Goal: Task Accomplishment & Management: Use online tool/utility

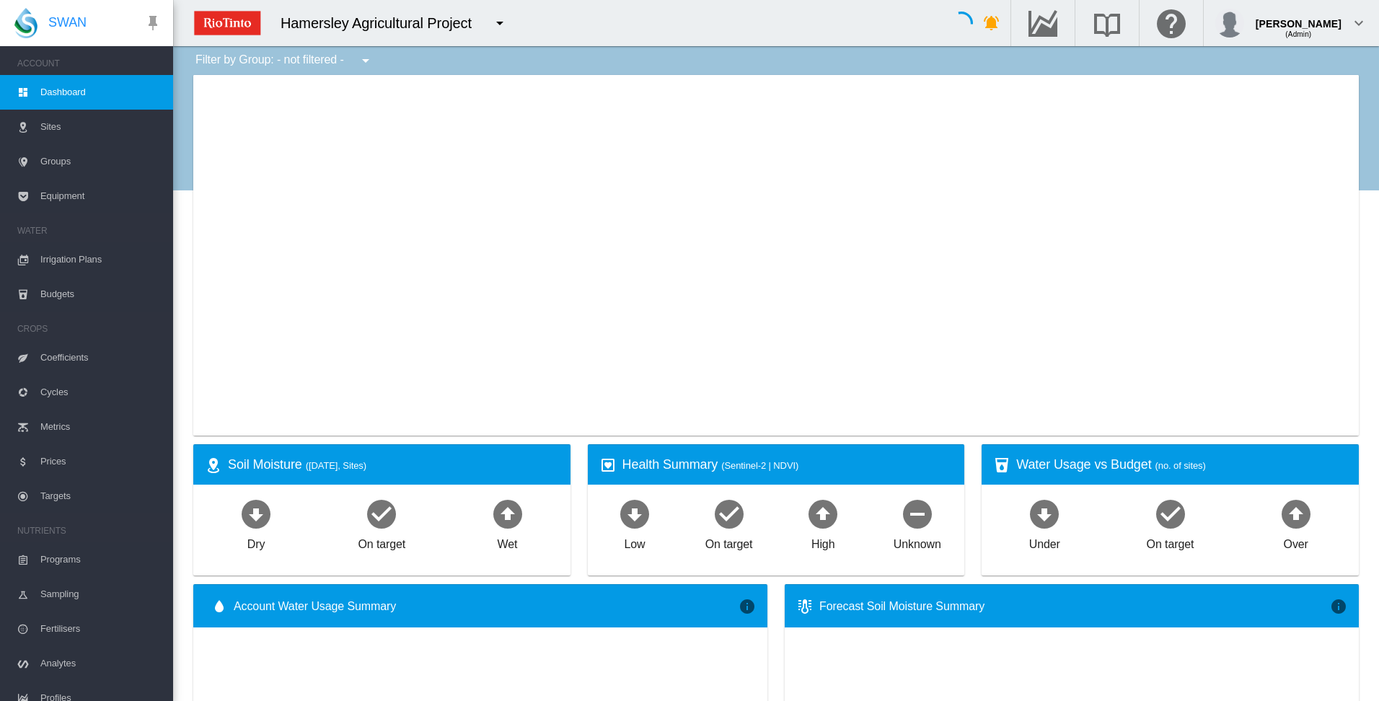
type input "**********"
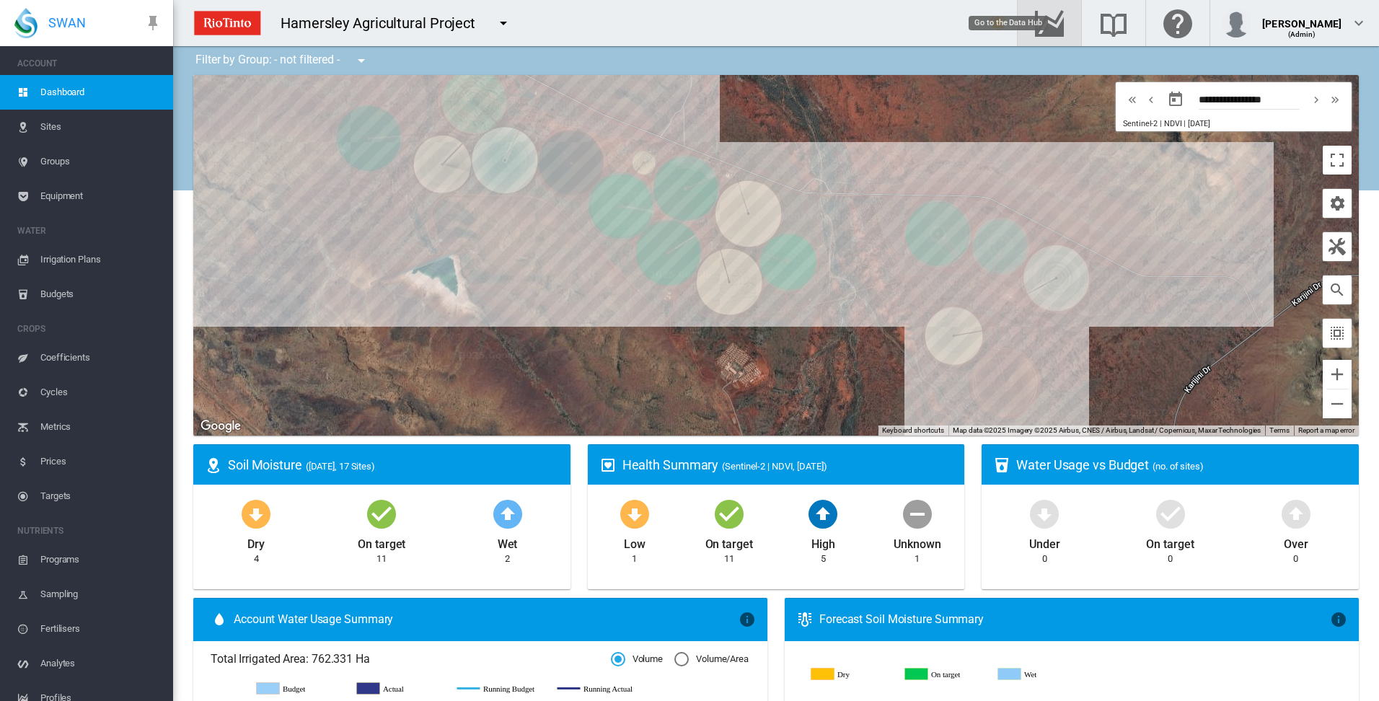
click at [1067, 26] on md-icon "Go to the Data Hub" at bounding box center [1049, 22] width 35 height 17
click at [85, 257] on span "Irrigation Plans" at bounding box center [100, 259] width 121 height 35
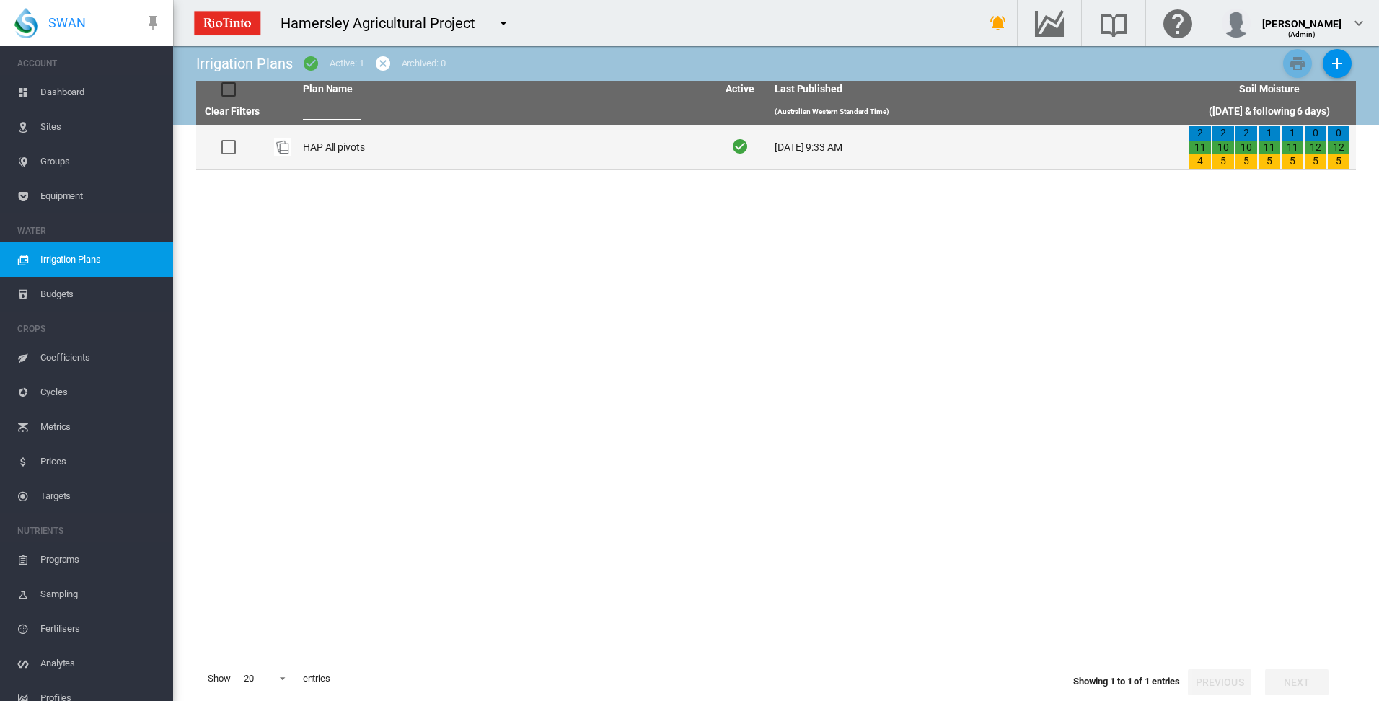
click at [330, 151] on td "HAP All pivots" at bounding box center [504, 148] width 414 height 44
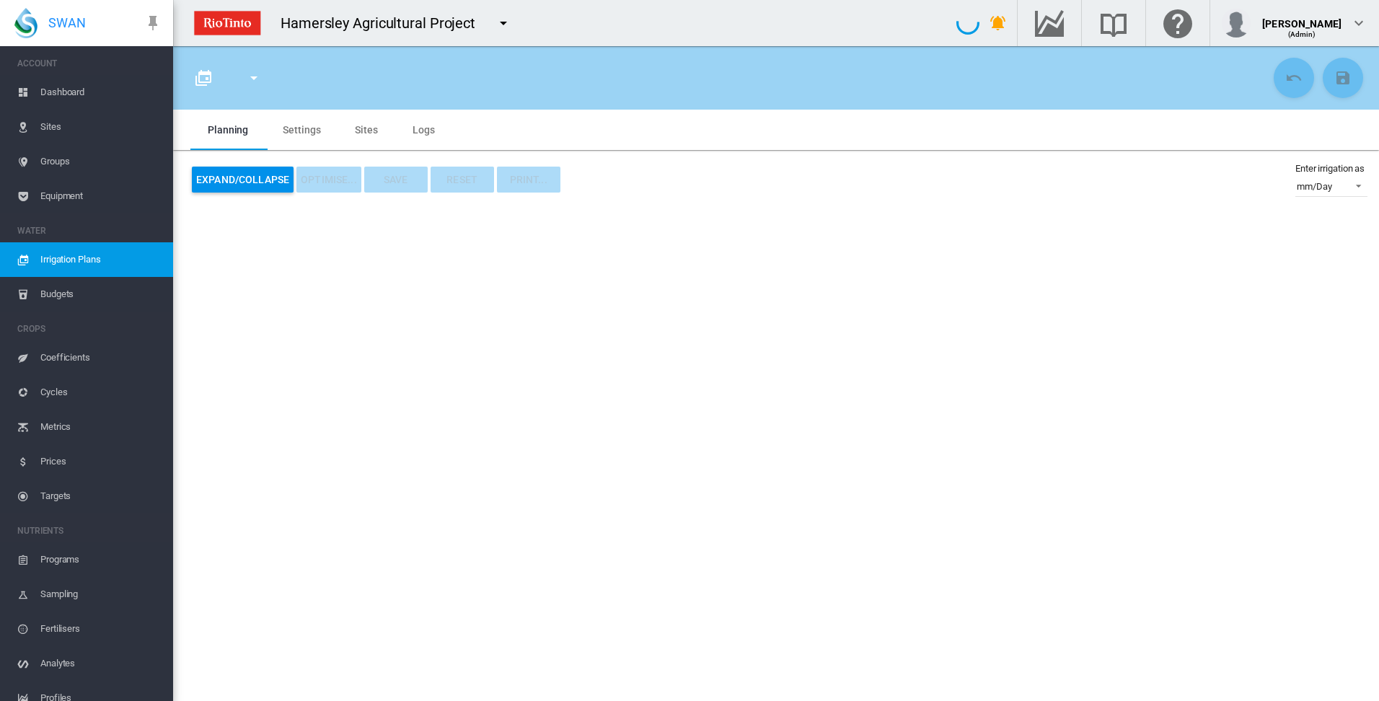
type input "**********"
type input "*"
type input "*****"
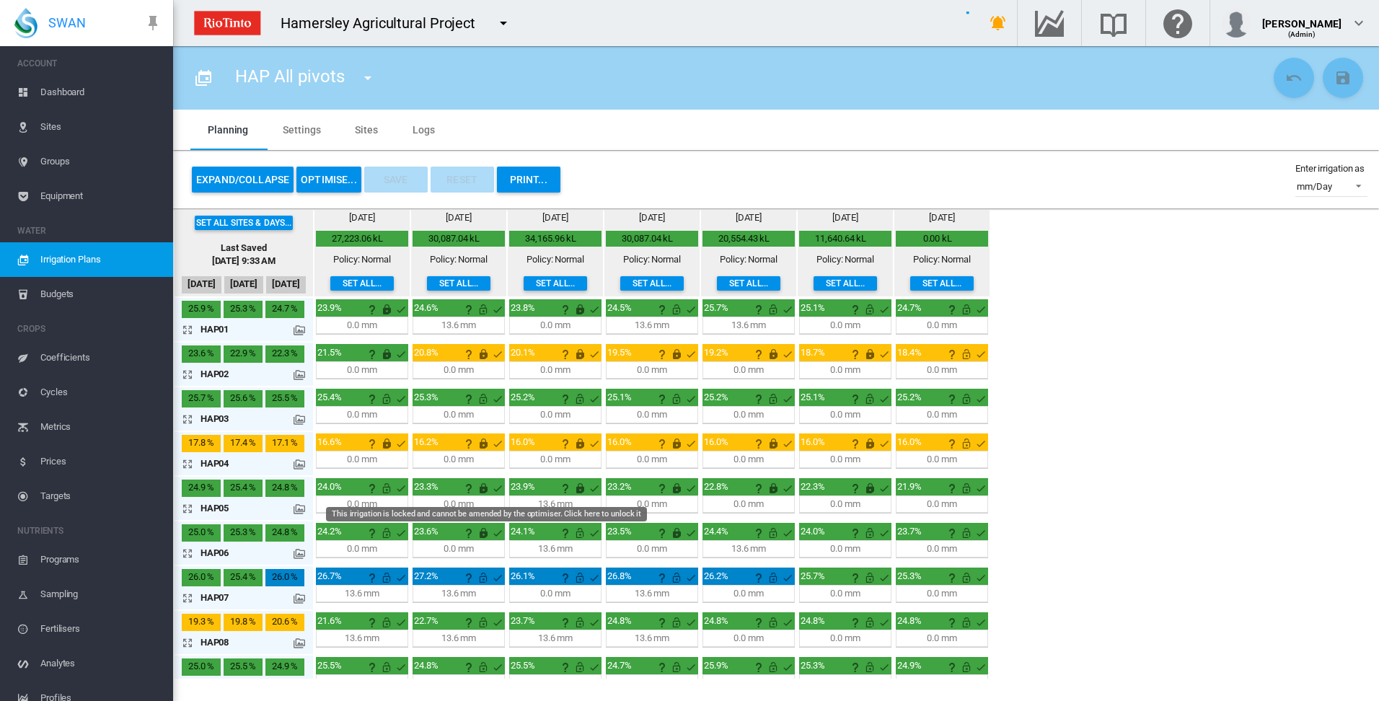
click at [486, 487] on md-icon "This irrigation is locked and cannot be amended by the optimiser. Click here to…" at bounding box center [483, 488] width 17 height 17
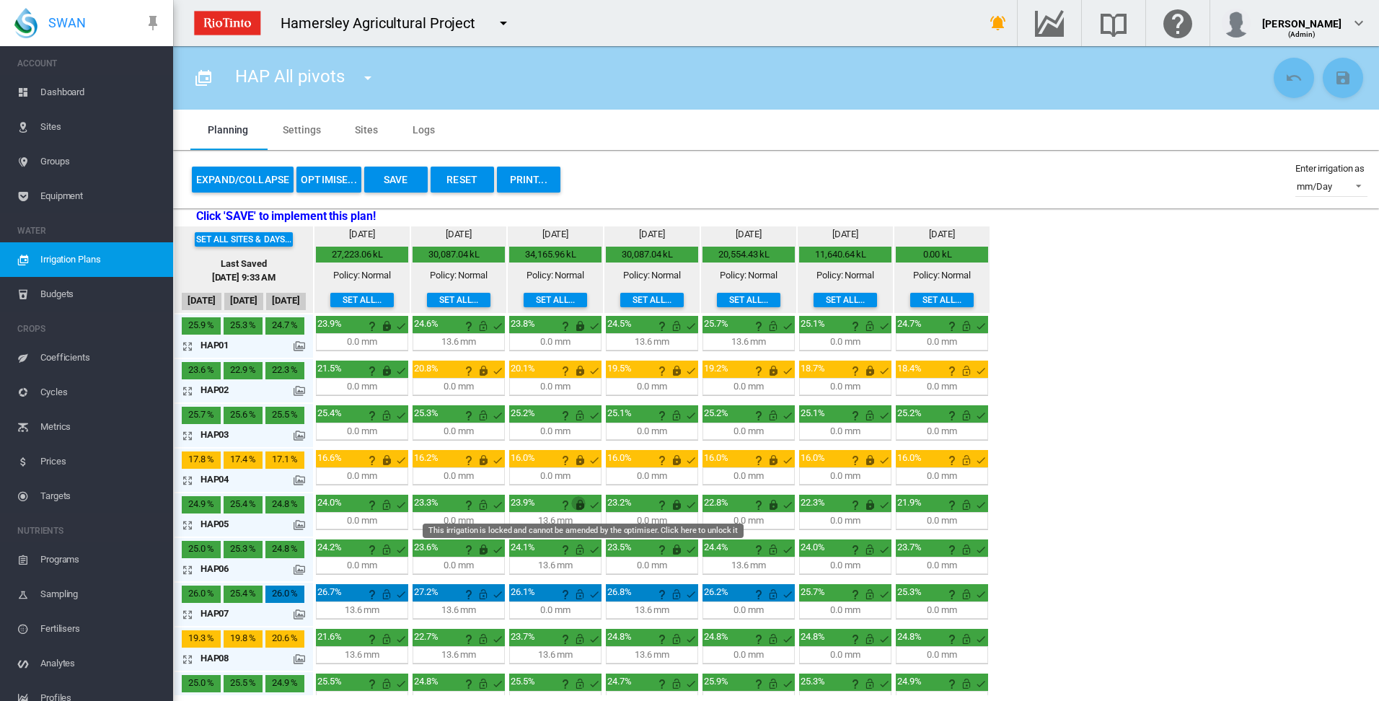
click at [579, 505] on md-icon "This irrigation is locked and cannot be amended by the optimiser. Click here to…" at bounding box center [579, 504] width 17 height 17
click at [328, 180] on button "OPTIMISE..." at bounding box center [328, 180] width 65 height 26
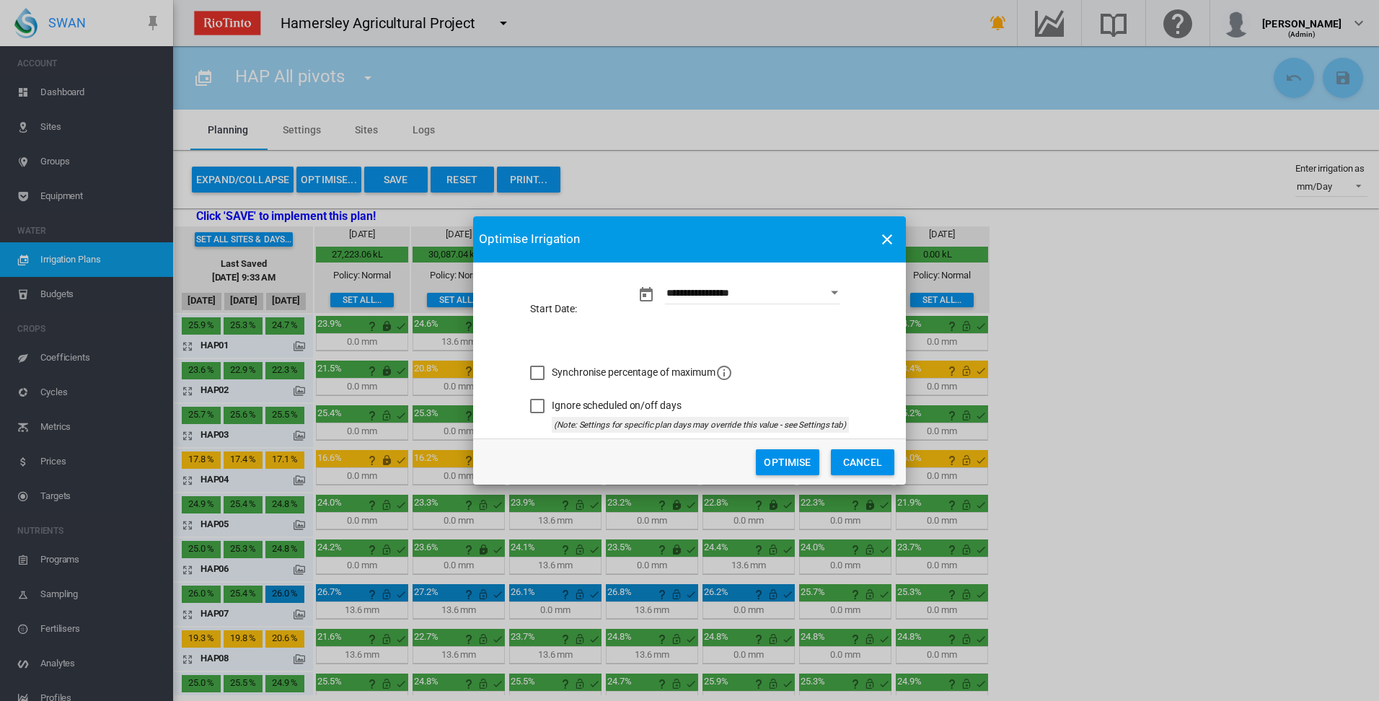
click at [788, 465] on button "Optimise" at bounding box center [787, 462] width 63 height 26
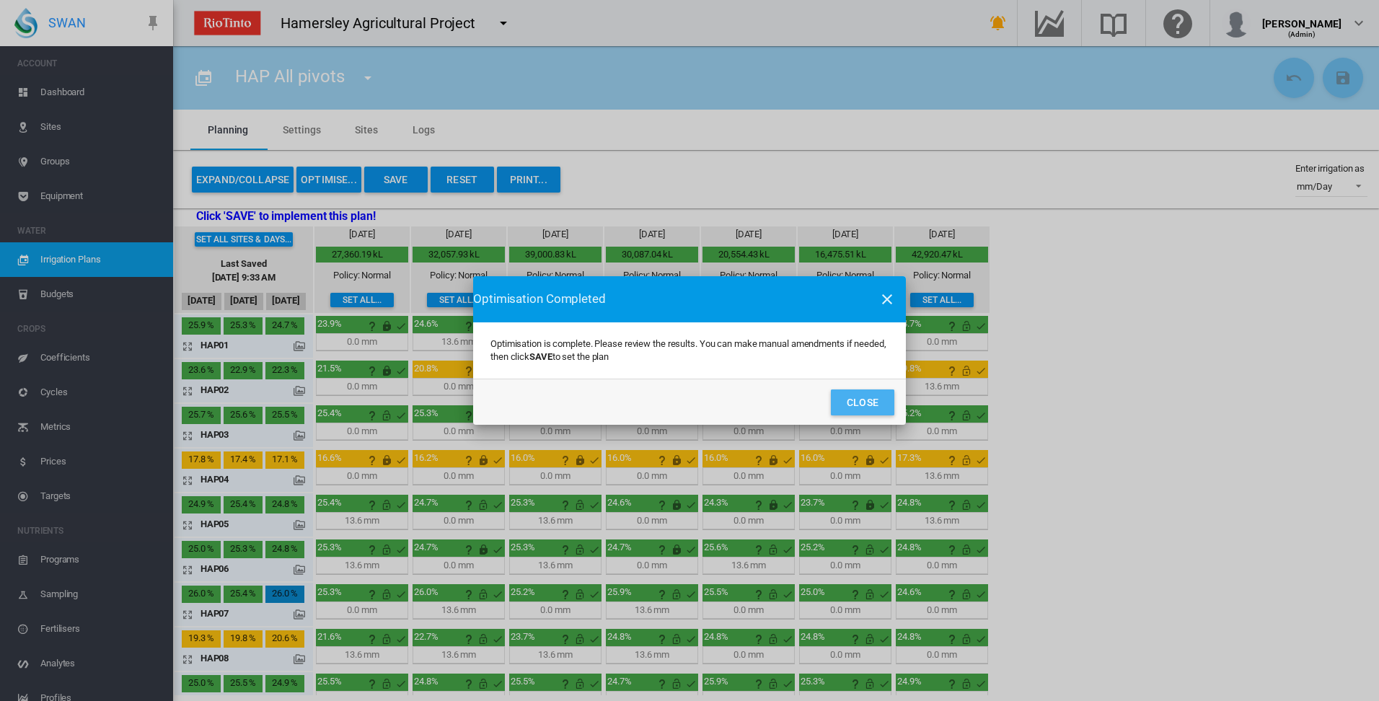
click at [861, 401] on button "Close" at bounding box center [862, 403] width 63 height 26
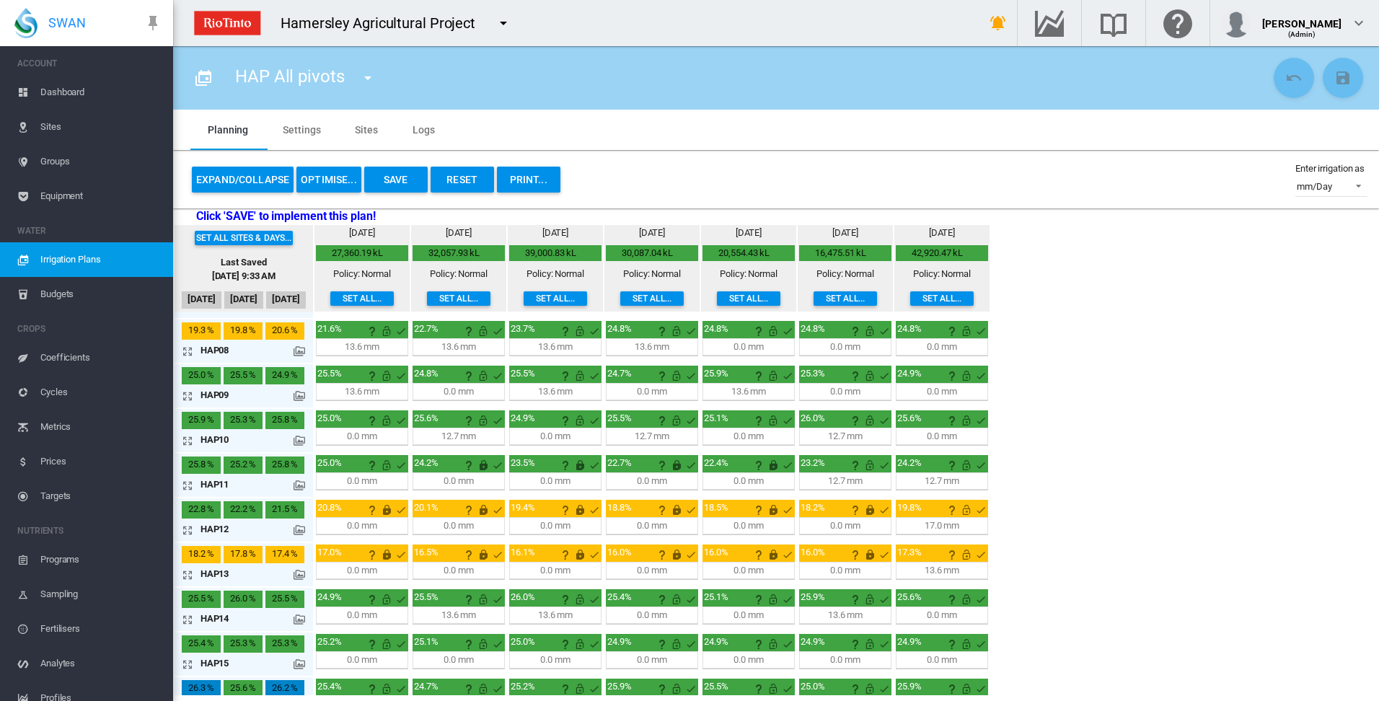
scroll to position [361, 0]
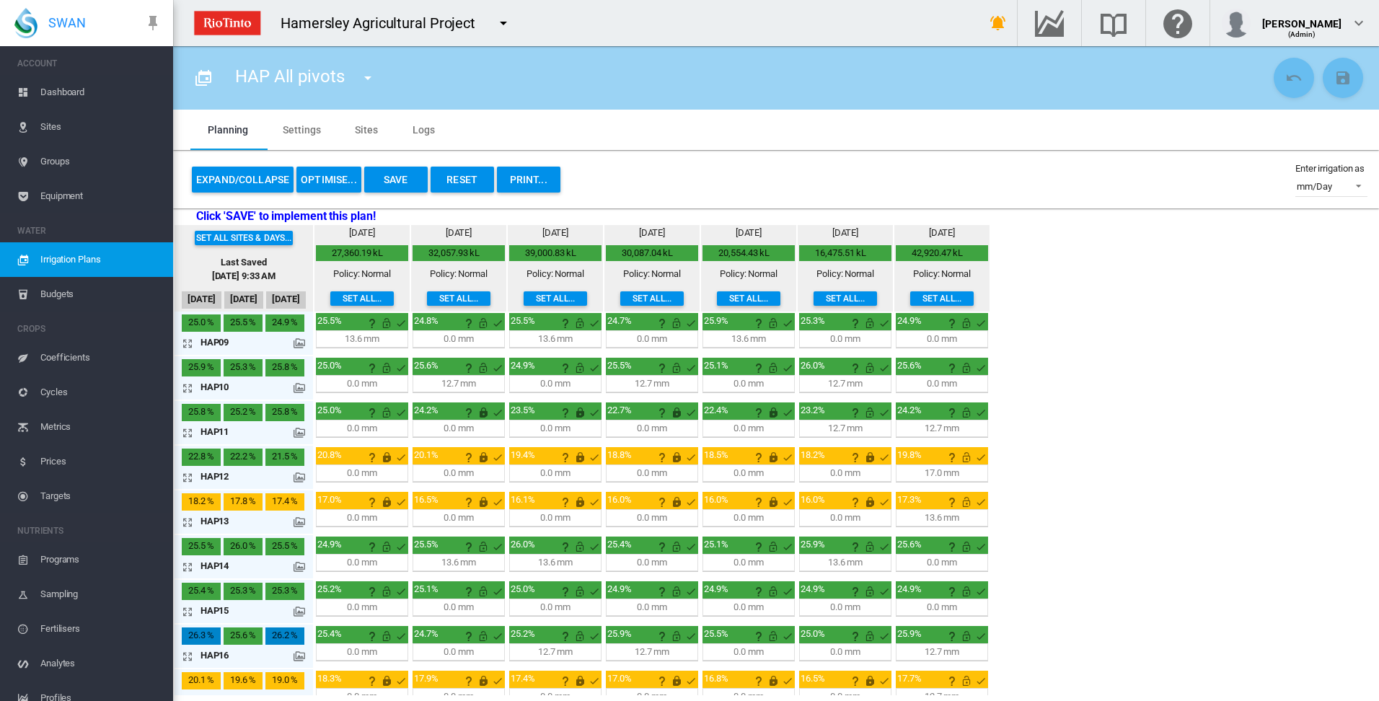
click at [188, 433] on md-icon "icon-arrow-expand" at bounding box center [190, 432] width 17 height 17
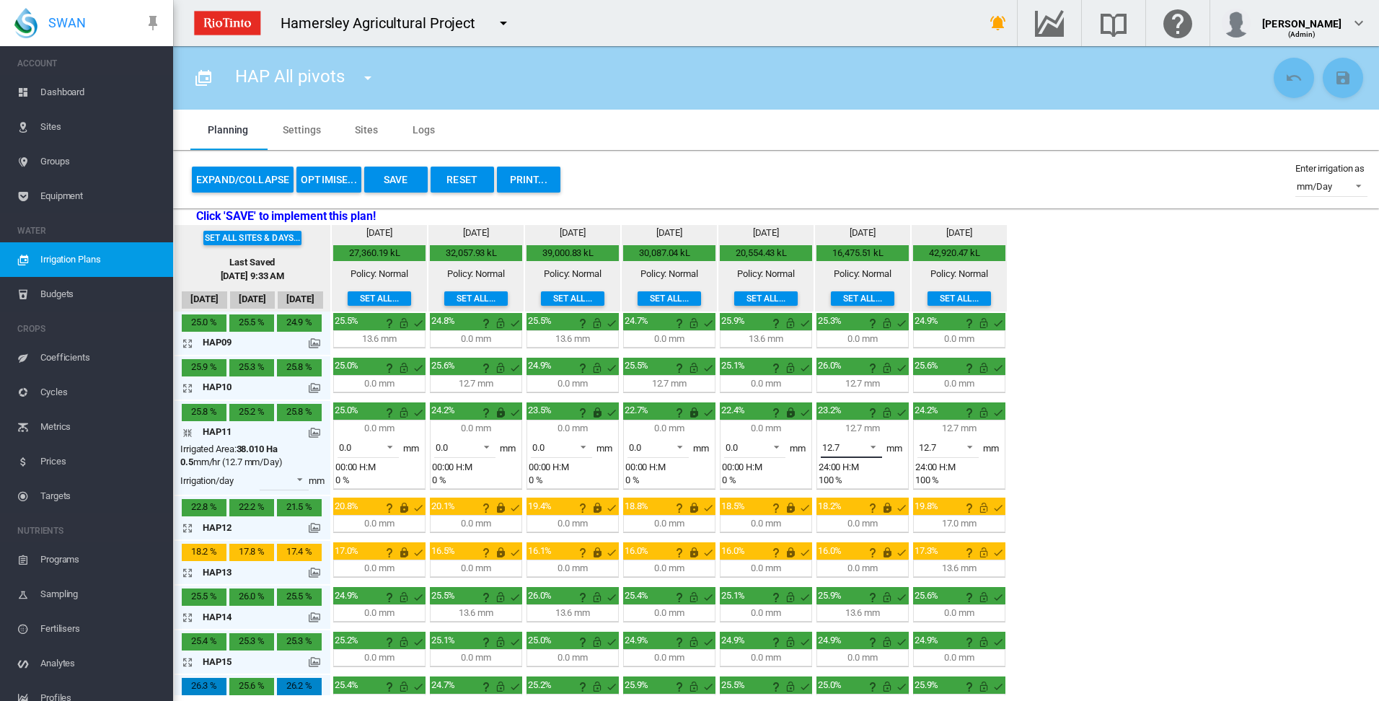
click at [876, 447] on span at bounding box center [869, 445] width 17 height 13
click at [867, 421] on md-option "0.0" at bounding box center [860, 412] width 98 height 35
click at [970, 447] on span at bounding box center [965, 445] width 17 height 13
click at [963, 417] on md-option "0.0" at bounding box center [956, 412] width 98 height 35
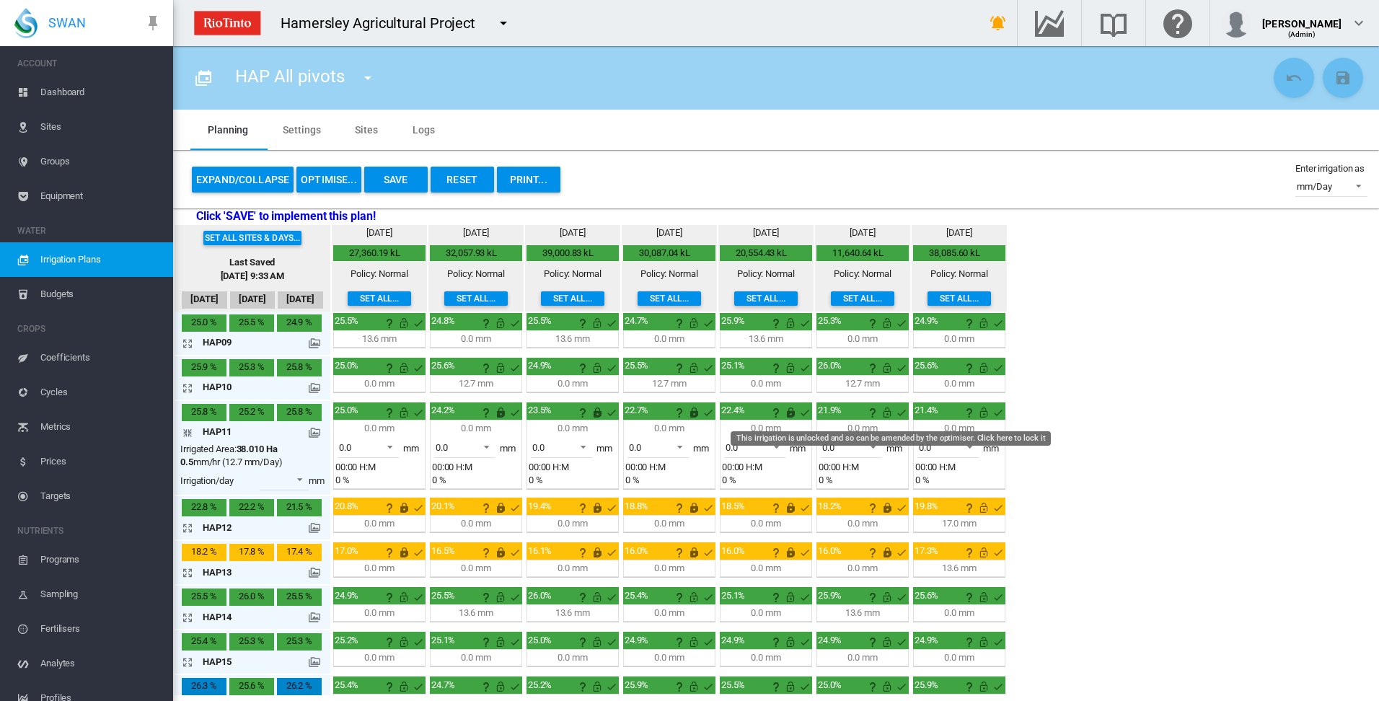
click at [890, 415] on md-icon "This irrigation is unlocked and so can be amended by the optimiser. Click here …" at bounding box center [887, 412] width 17 height 17
click at [989, 415] on md-icon "This irrigation is unlocked and so can be amended by the optimiser. Click here …" at bounding box center [983, 412] width 17 height 17
click at [188, 431] on md-icon "icon-arrow-collapse" at bounding box center [190, 432] width 17 height 17
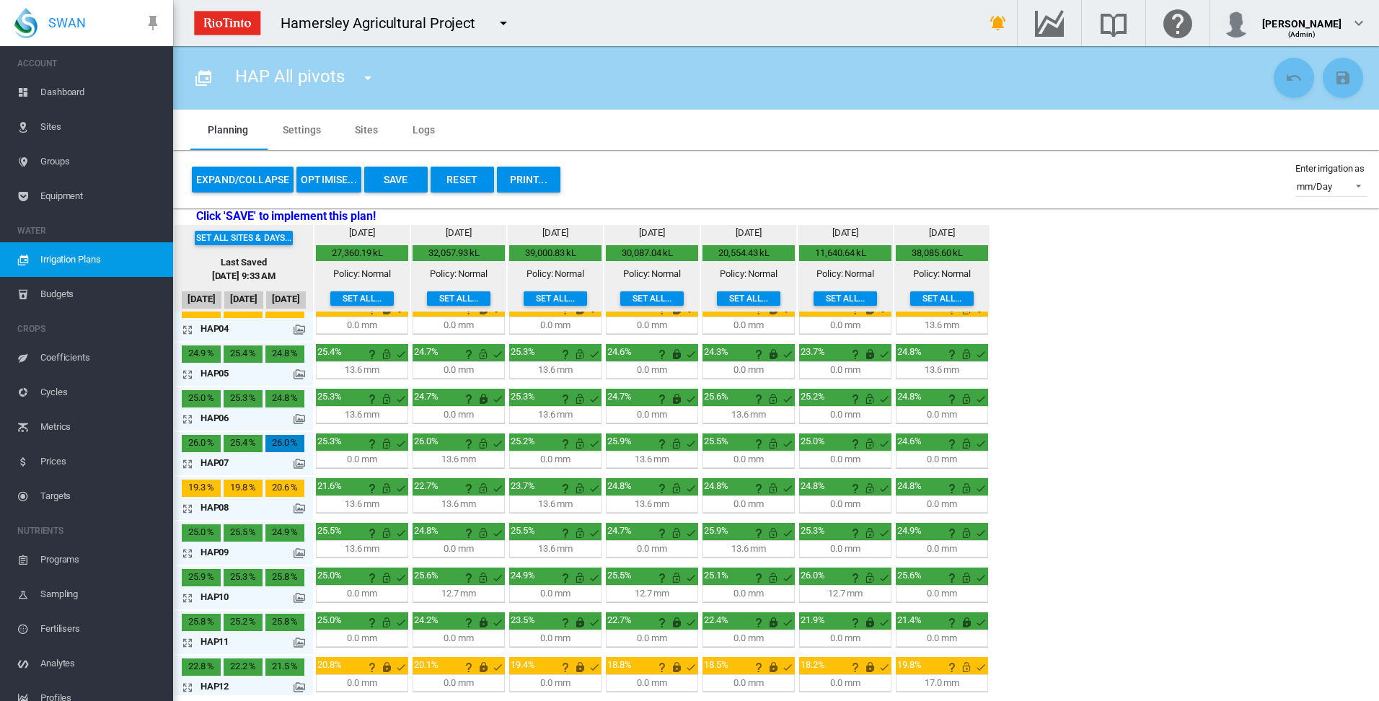
scroll to position [144, 0]
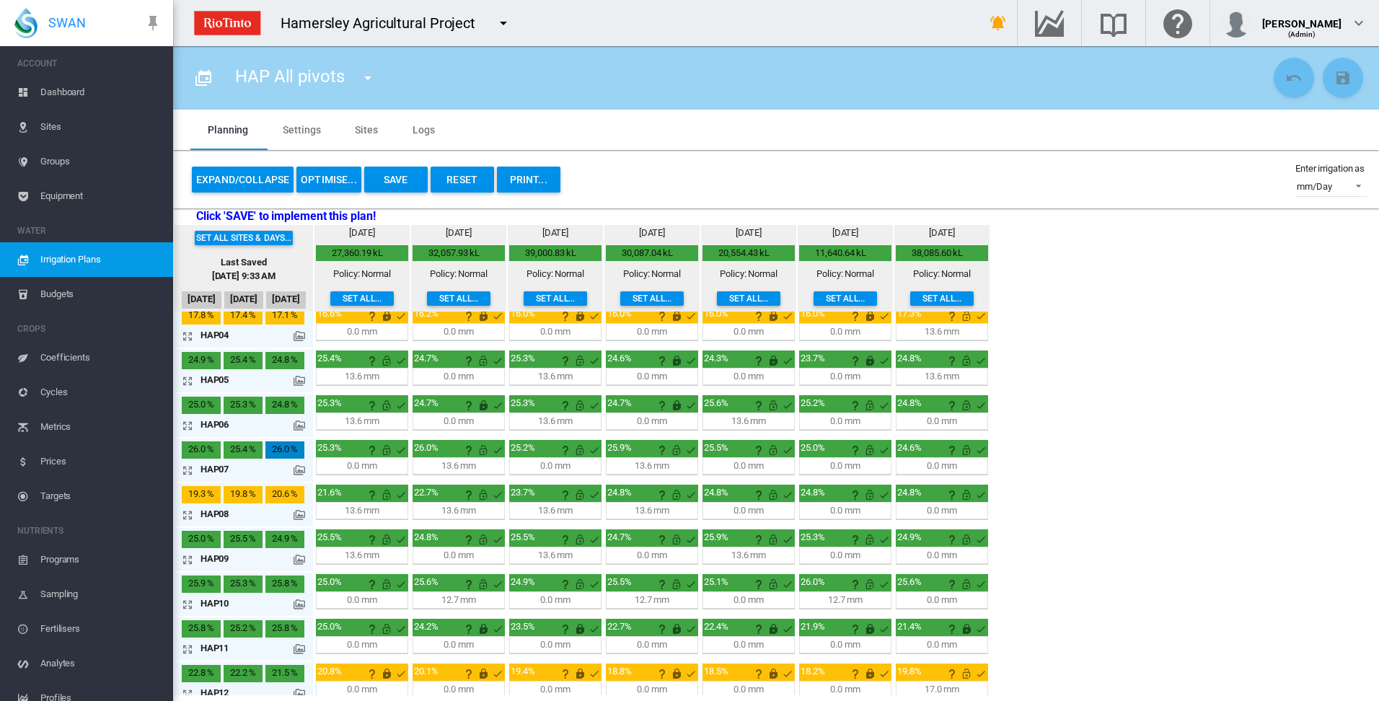
click at [188, 381] on md-icon "icon-arrow-expand" at bounding box center [190, 380] width 17 height 17
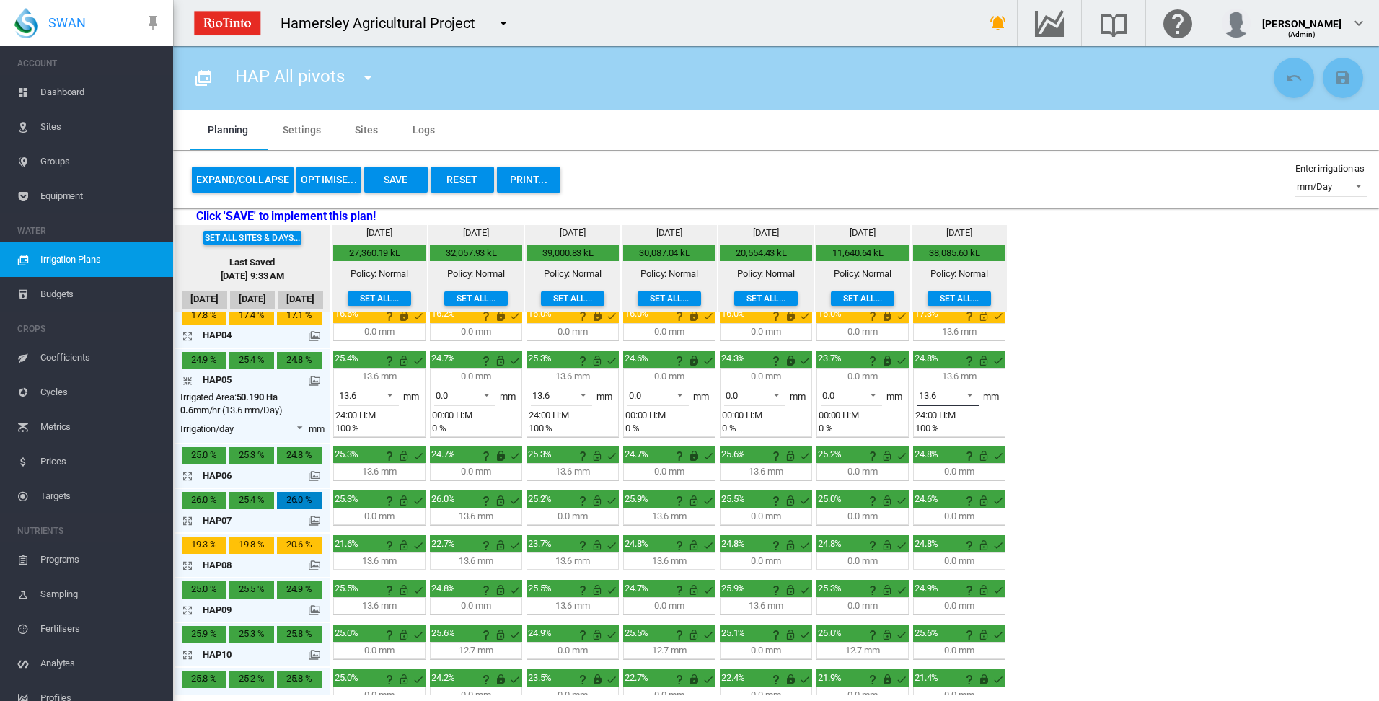
click at [967, 393] on span at bounding box center [965, 393] width 17 height 13
click at [951, 365] on md-option "0.0" at bounding box center [956, 360] width 98 height 35
click at [984, 363] on md-icon "This irrigation is unlocked and so can be amended by the optimiser. Click here …" at bounding box center [983, 360] width 17 height 17
click at [189, 378] on md-icon "icon-arrow-collapse" at bounding box center [190, 380] width 17 height 17
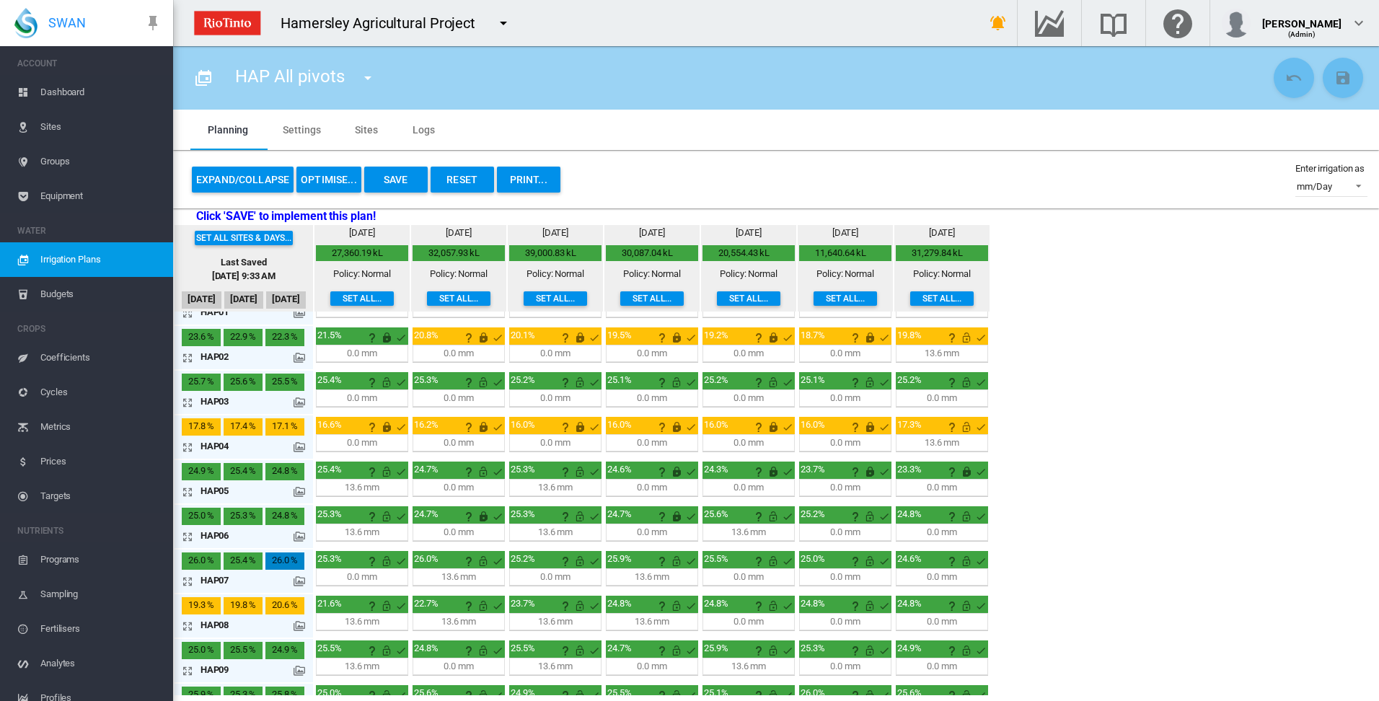
scroll to position [0, 0]
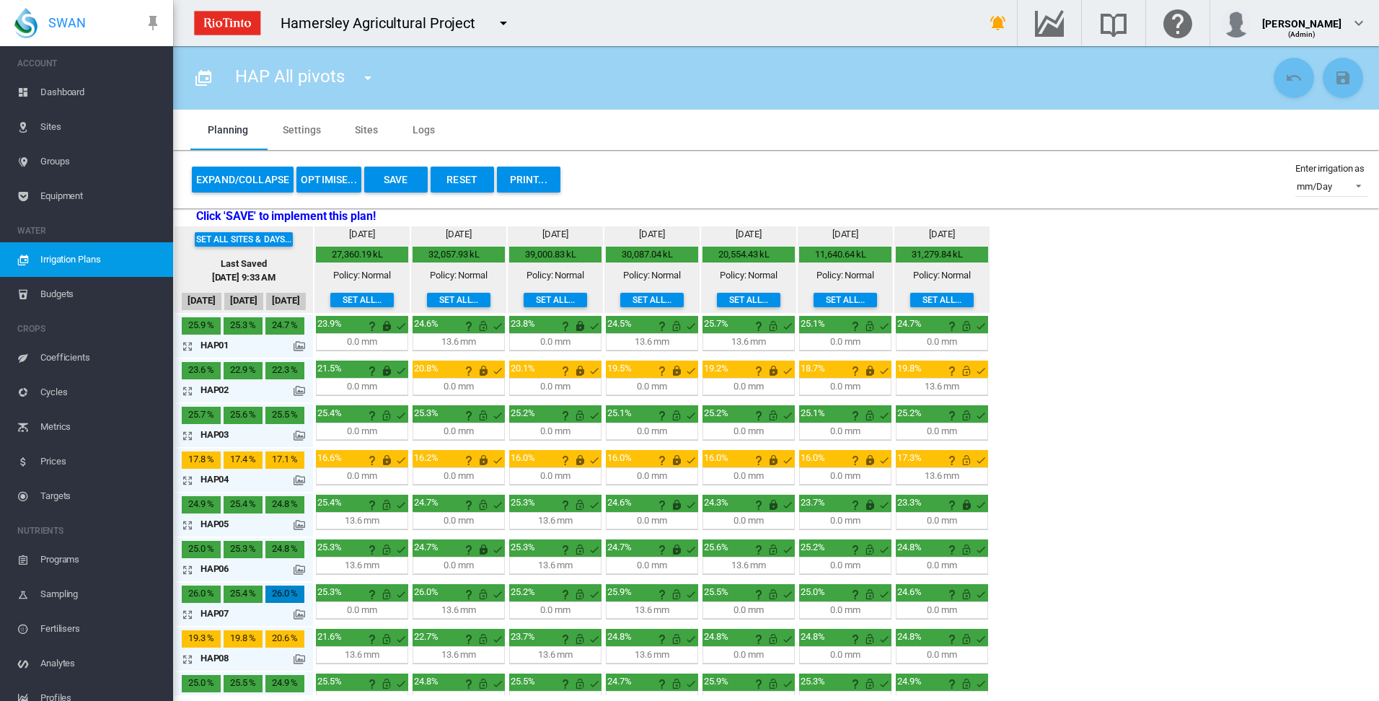
click at [184, 481] on md-icon "icon-arrow-expand" at bounding box center [190, 480] width 17 height 17
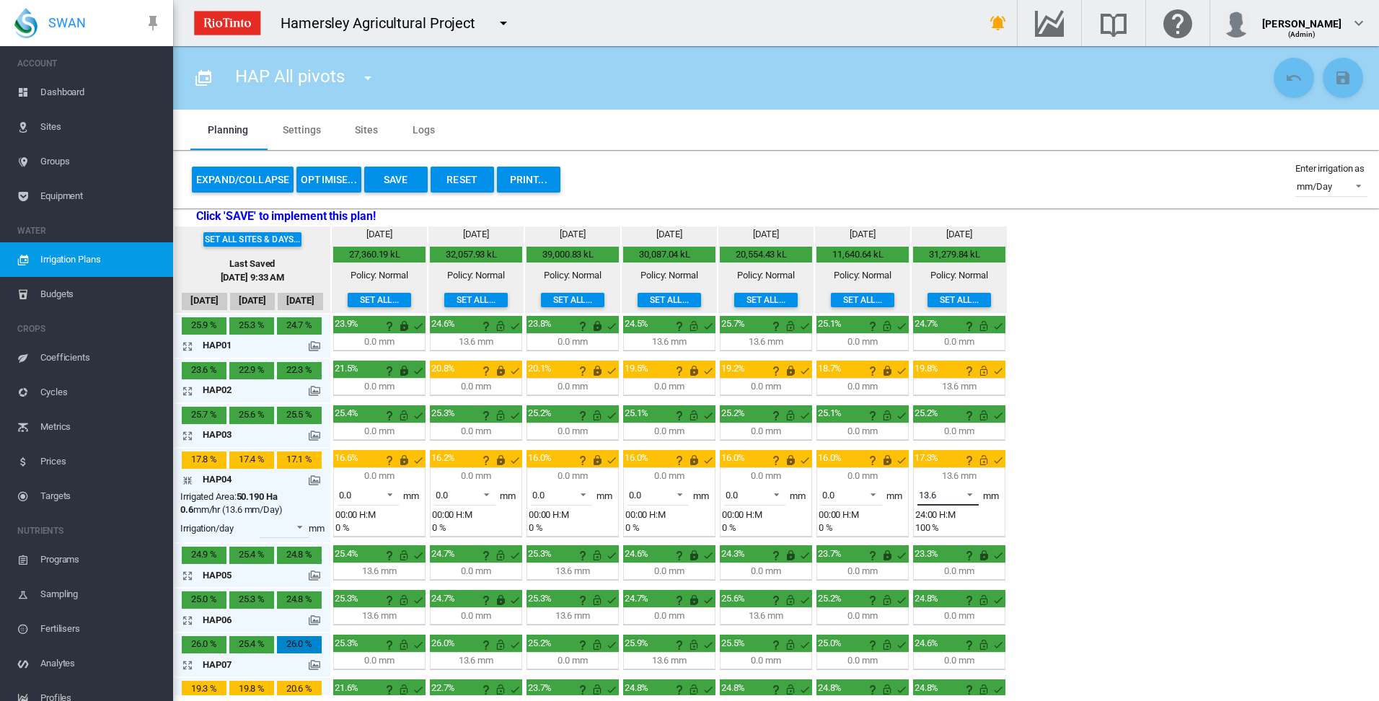
click at [970, 494] on span at bounding box center [965, 493] width 17 height 13
click at [967, 460] on md-option "0.0" at bounding box center [956, 460] width 98 height 35
click at [983, 463] on md-icon "This irrigation is unlocked and so can be amended by the optimiser. Click here …" at bounding box center [983, 460] width 17 height 17
click at [187, 480] on md-icon "icon-arrow-collapse" at bounding box center [190, 480] width 17 height 17
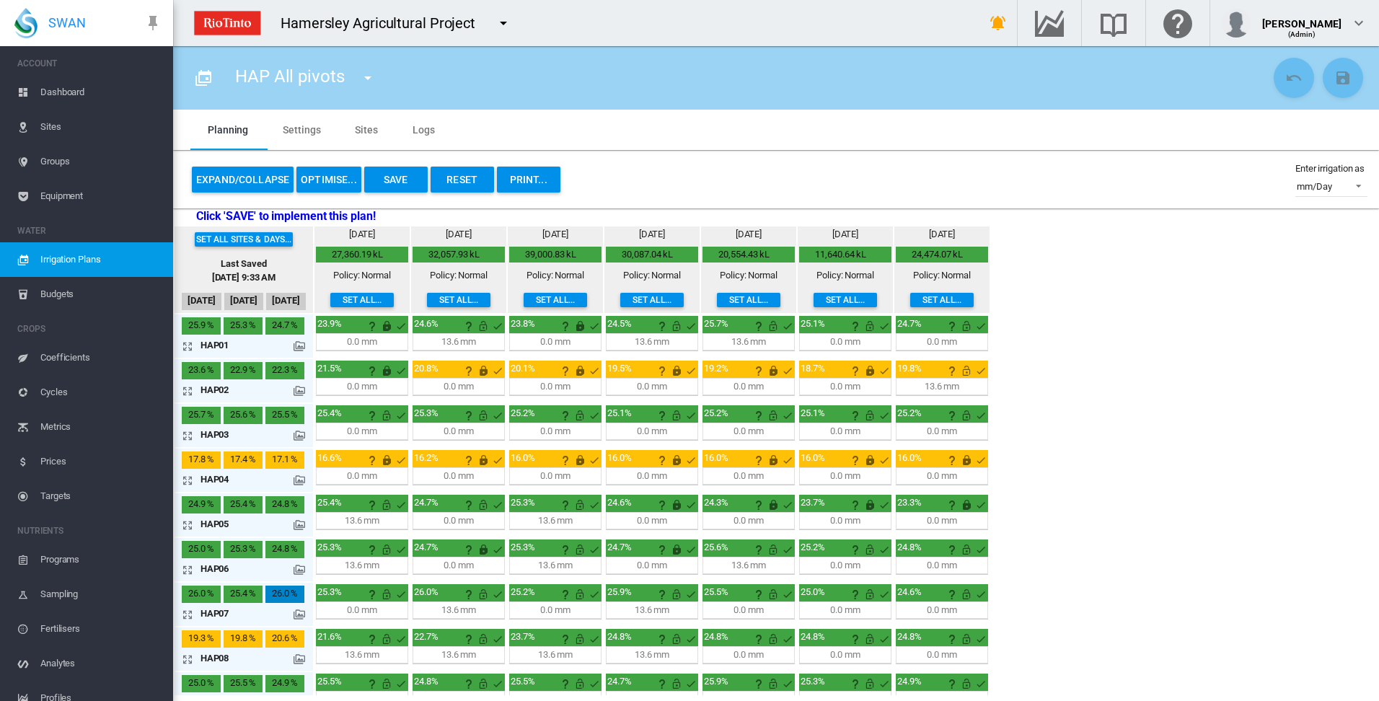
click at [188, 394] on md-icon "icon-arrow-expand" at bounding box center [190, 390] width 17 height 17
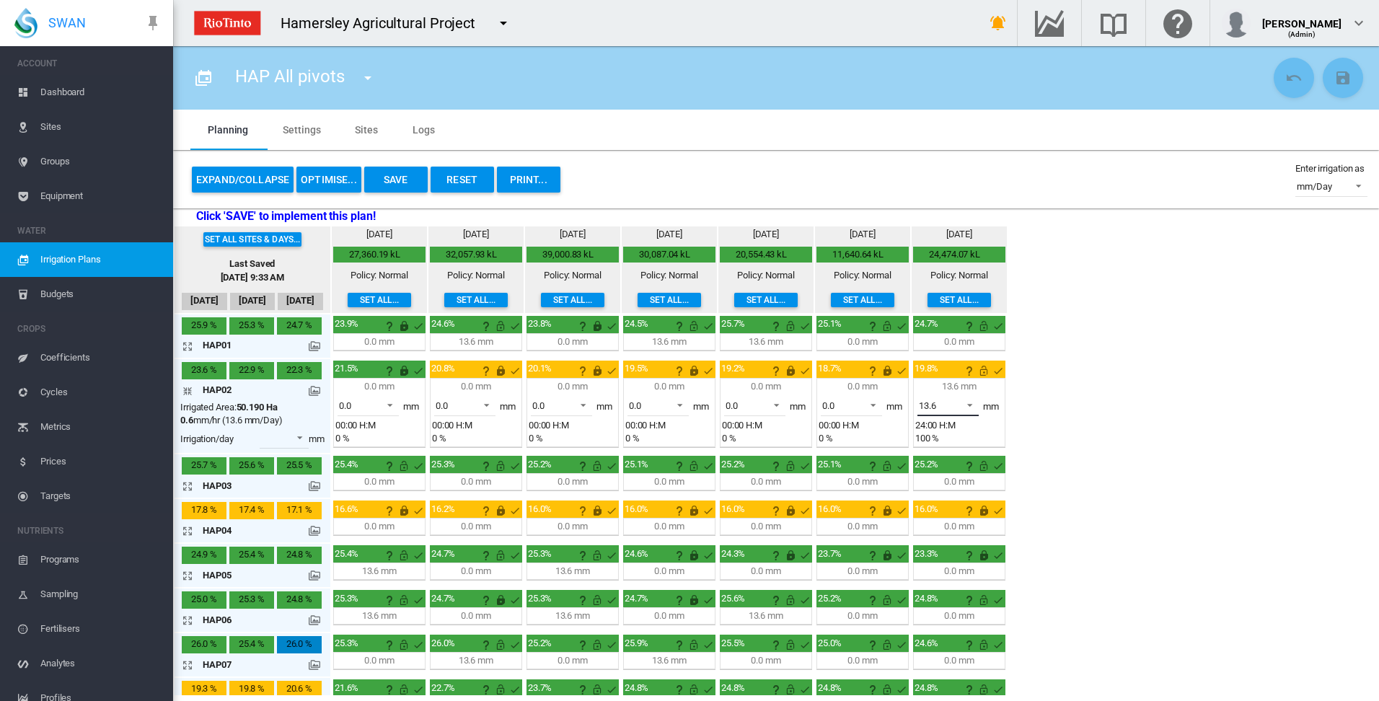
click at [972, 405] on span at bounding box center [965, 403] width 17 height 13
click at [969, 376] on md-option "0.0" at bounding box center [956, 370] width 98 height 35
click at [983, 372] on md-icon "This irrigation is unlocked and so can be amended by the optimiser. Click here …" at bounding box center [983, 370] width 17 height 17
click at [189, 392] on md-icon "icon-arrow-collapse" at bounding box center [190, 390] width 17 height 17
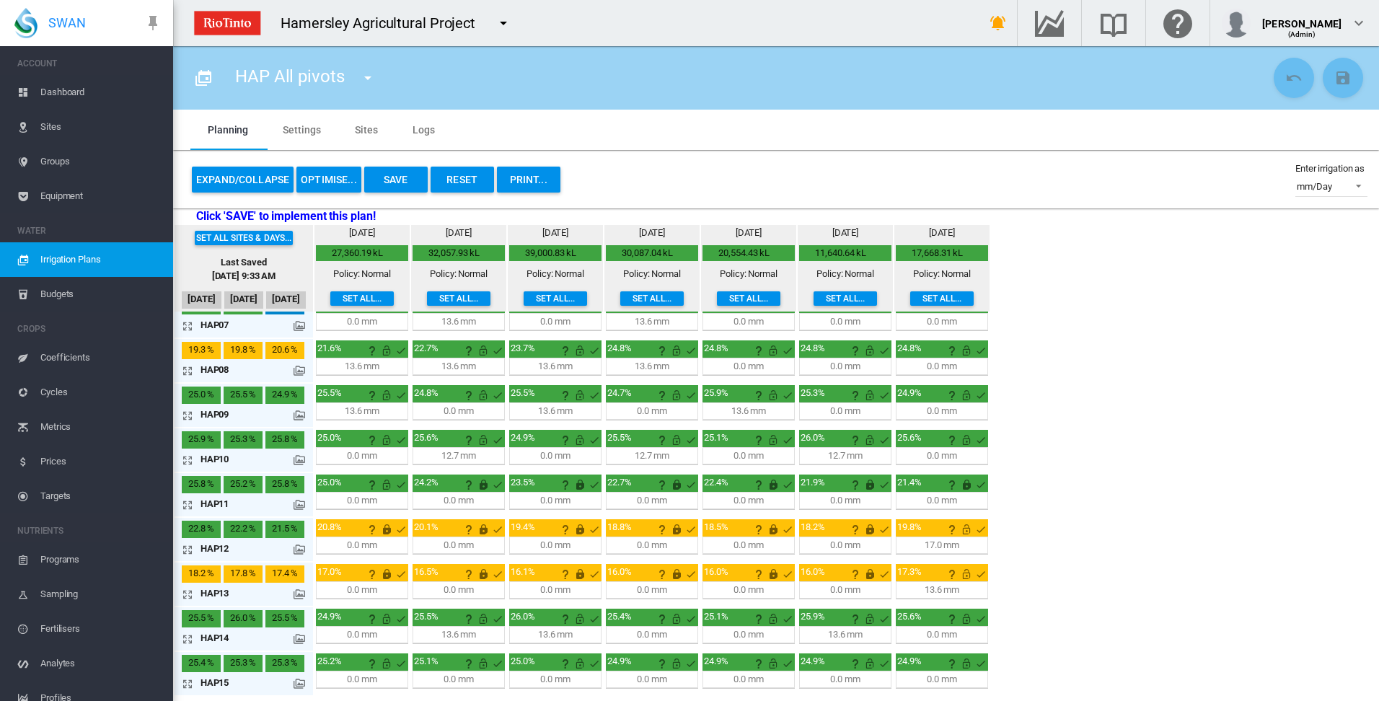
scroll to position [379, 0]
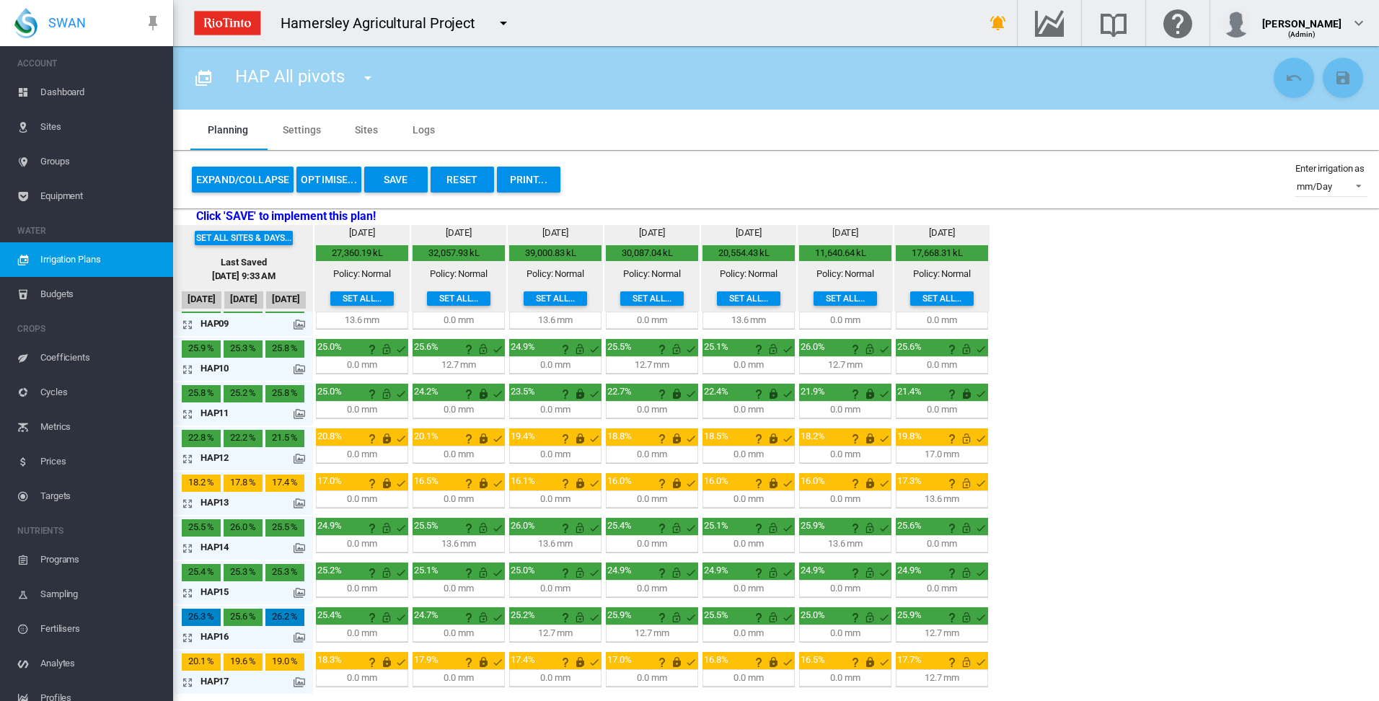
click at [188, 682] on md-icon "icon-arrow-expand" at bounding box center [190, 682] width 17 height 17
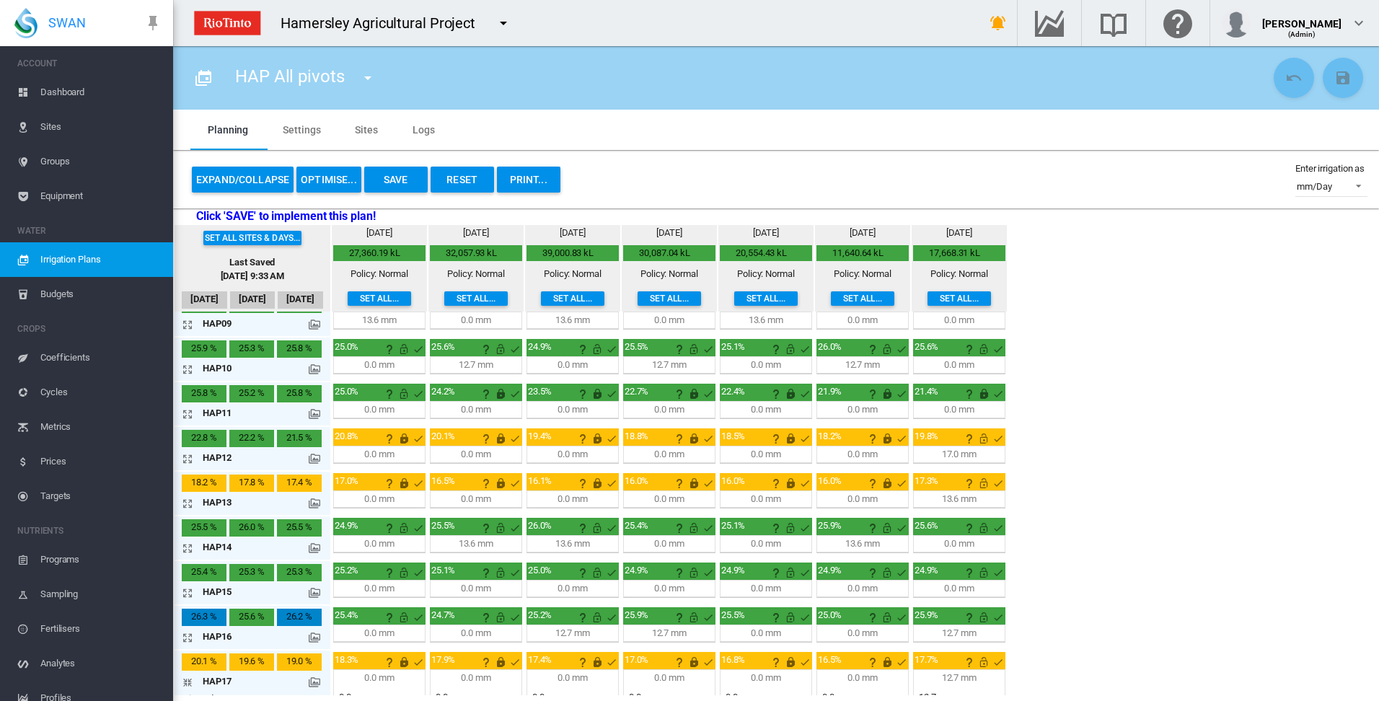
scroll to position [430, 0]
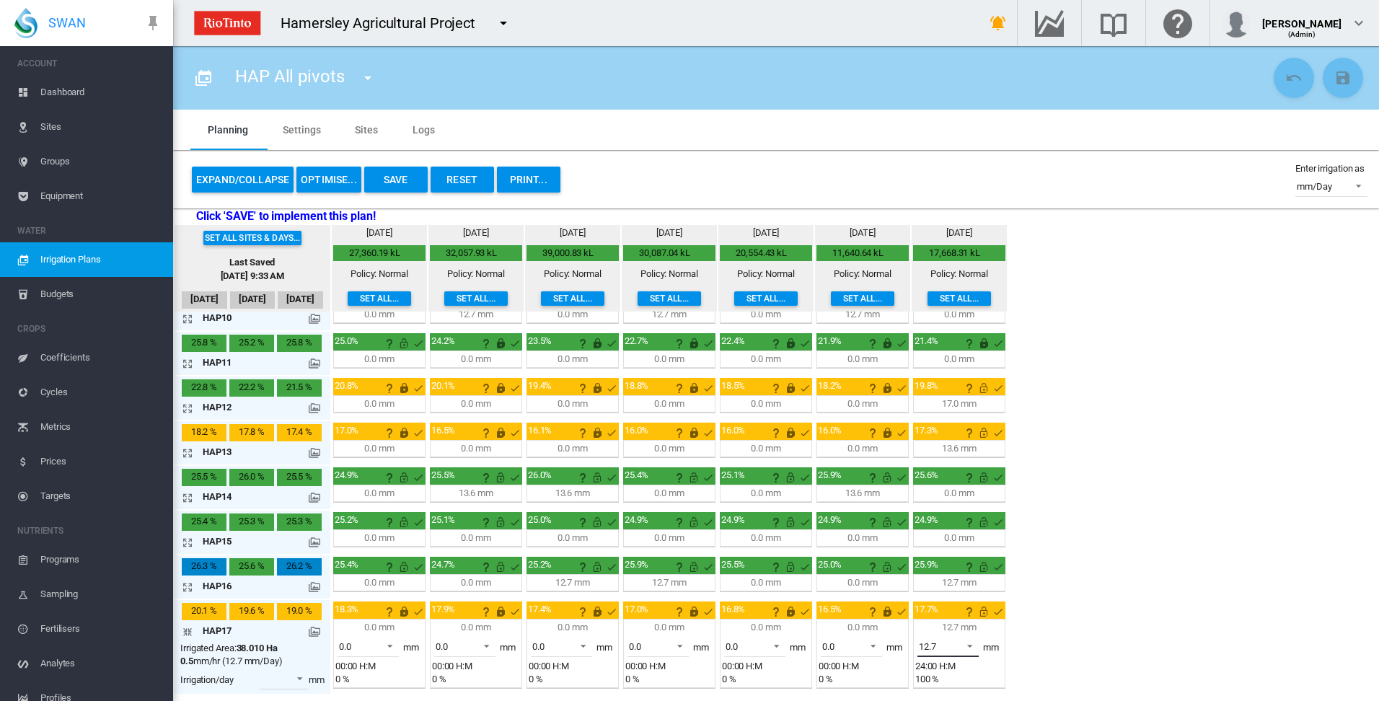
click at [968, 645] on span at bounding box center [965, 644] width 17 height 13
click at [954, 616] on md-option "0.0" at bounding box center [956, 611] width 98 height 35
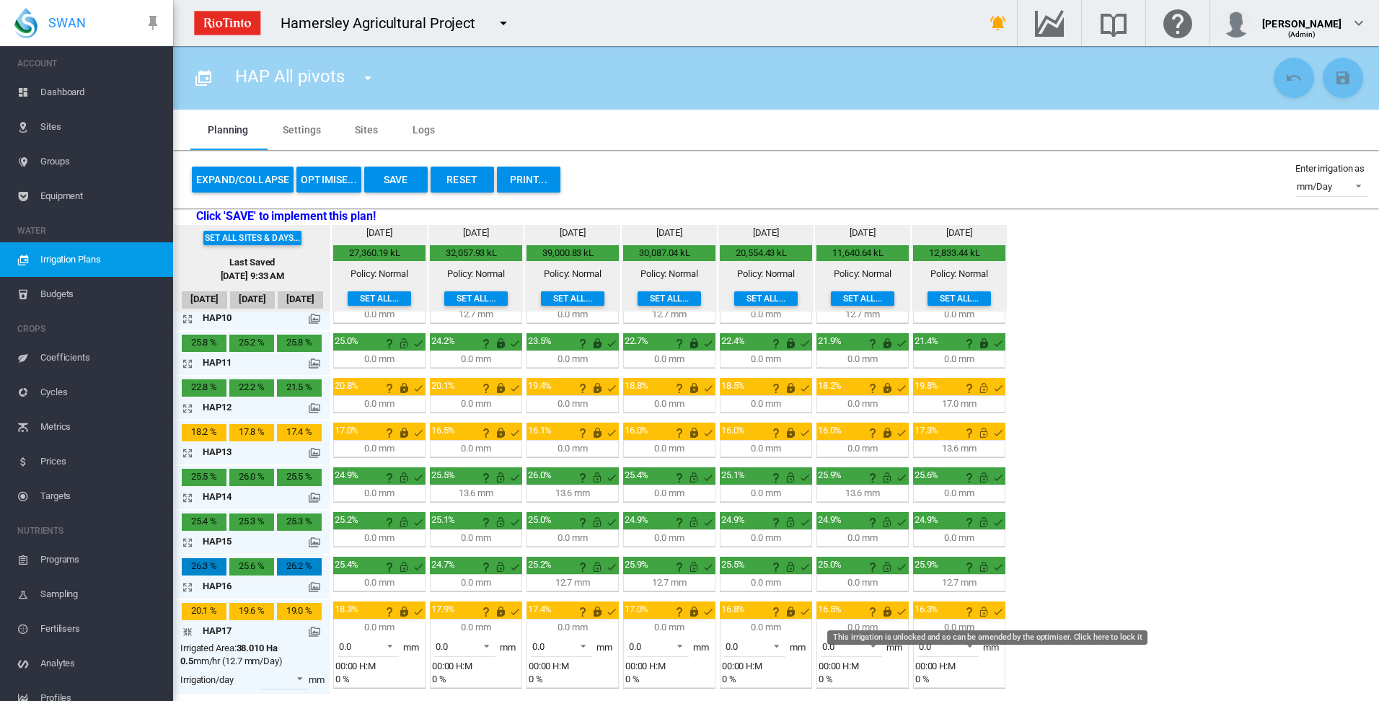
click at [983, 612] on md-icon "This irrigation is unlocked and so can be amended by the optimiser. Click here …" at bounding box center [983, 611] width 17 height 17
click at [191, 633] on md-icon "icon-arrow-collapse" at bounding box center [190, 631] width 17 height 17
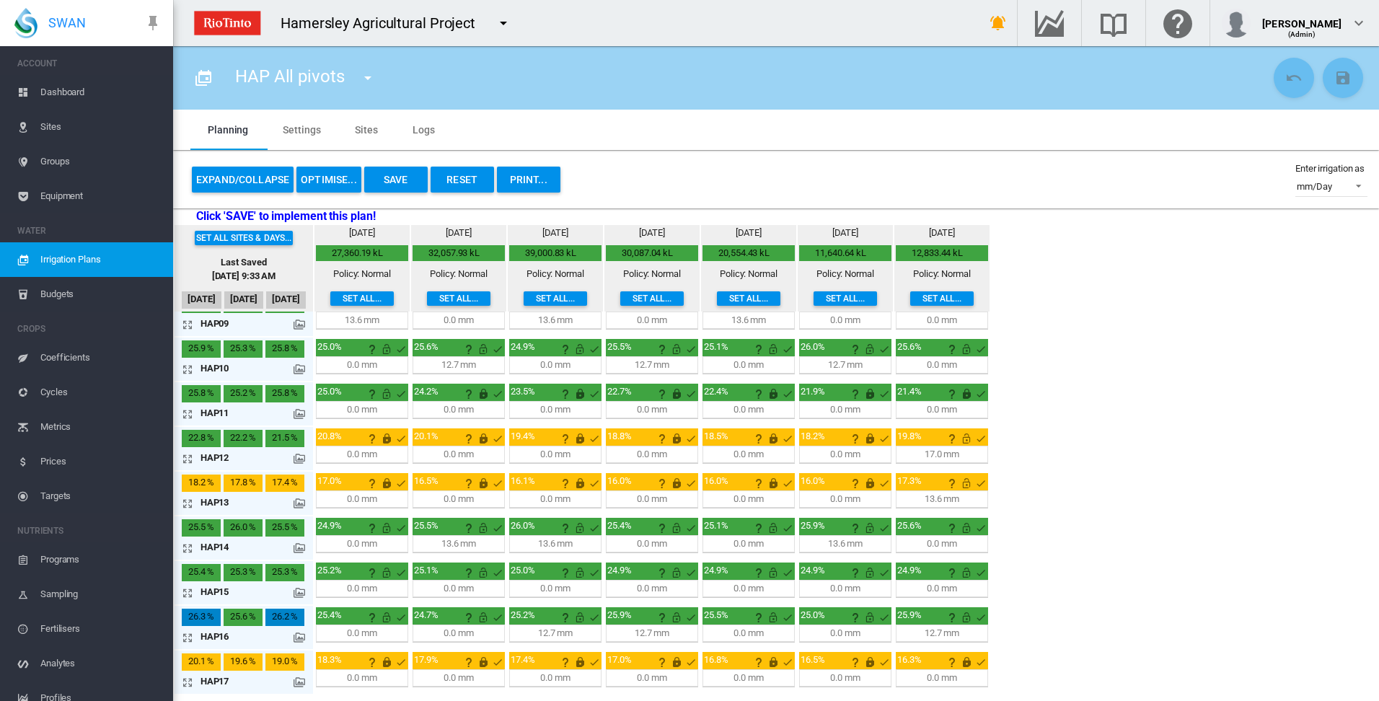
scroll to position [379, 0]
click at [190, 503] on md-icon "icon-arrow-expand" at bounding box center [190, 503] width 17 height 17
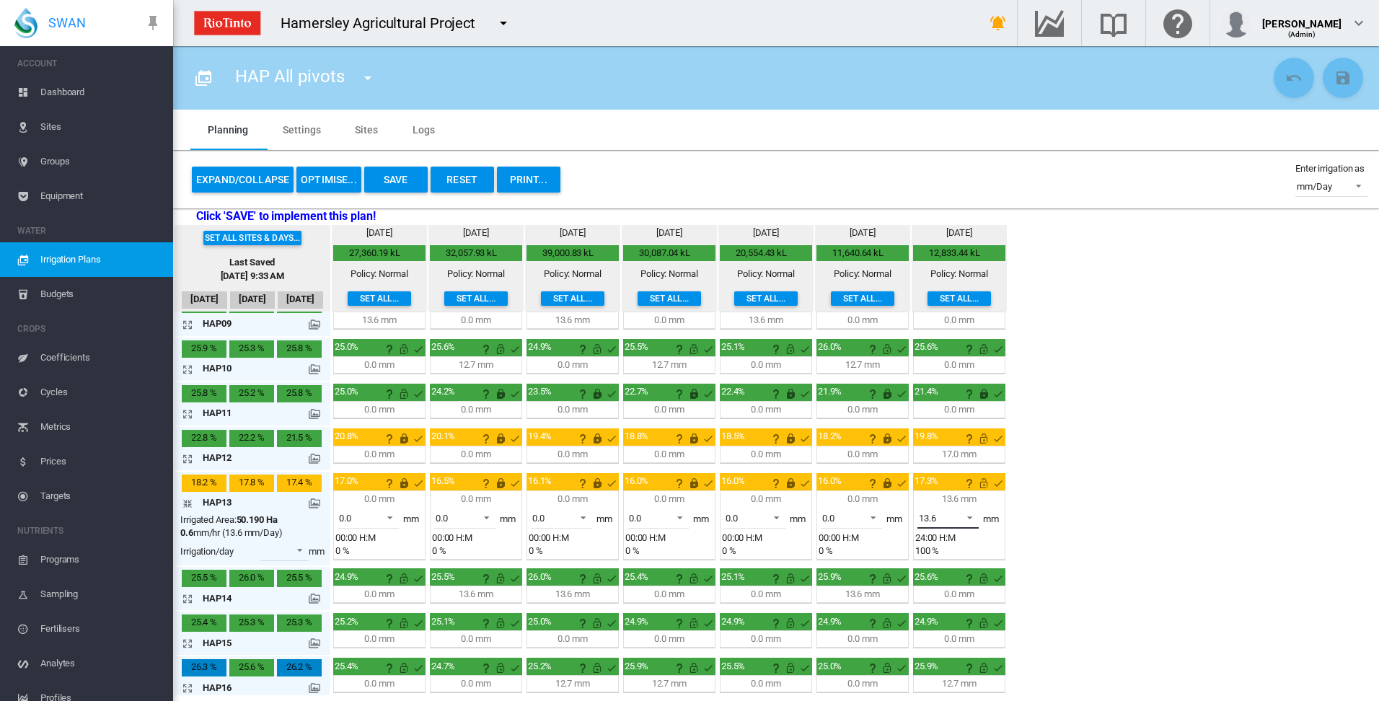
click at [970, 516] on span at bounding box center [965, 516] width 17 height 13
click at [964, 489] on md-option "0.0" at bounding box center [956, 483] width 98 height 35
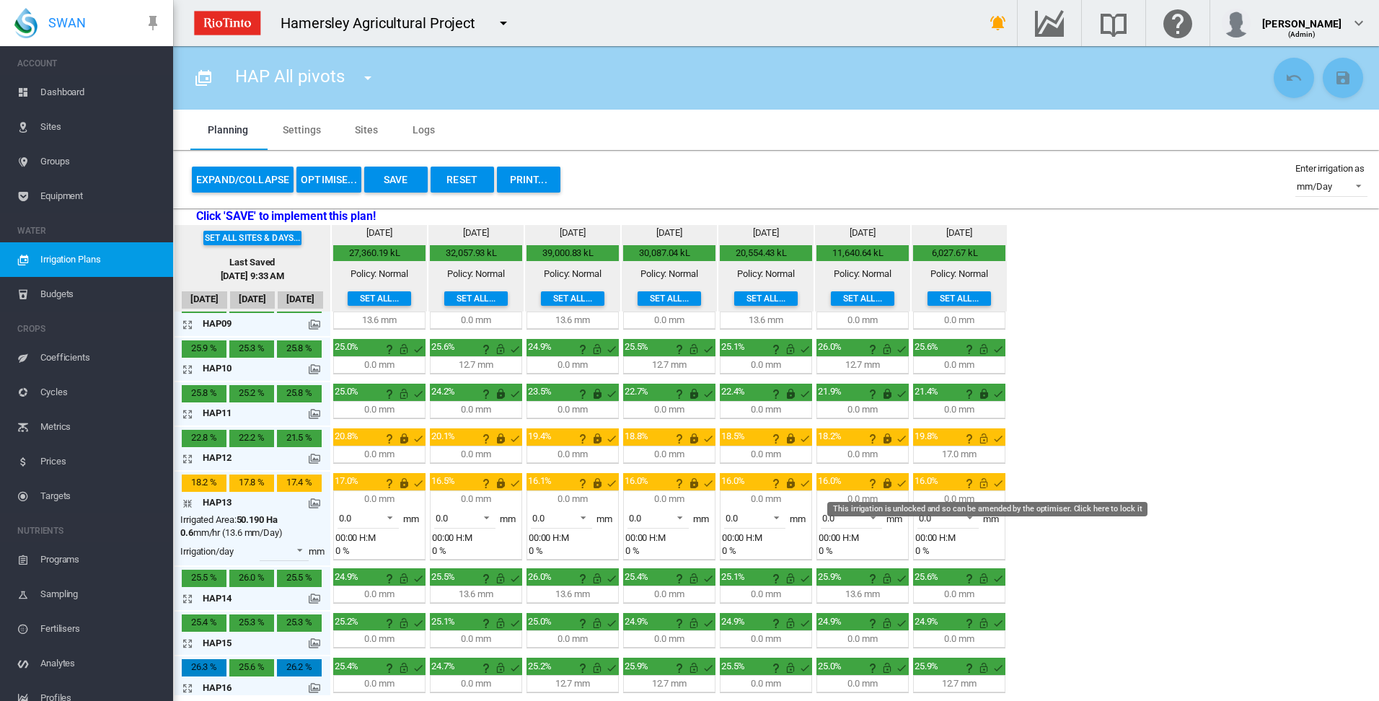
click at [984, 484] on md-icon "This irrigation is unlocked and so can be amended by the optimiser. Click here …" at bounding box center [983, 483] width 17 height 17
click at [190, 501] on md-icon "icon-arrow-collapse" at bounding box center [190, 503] width 17 height 17
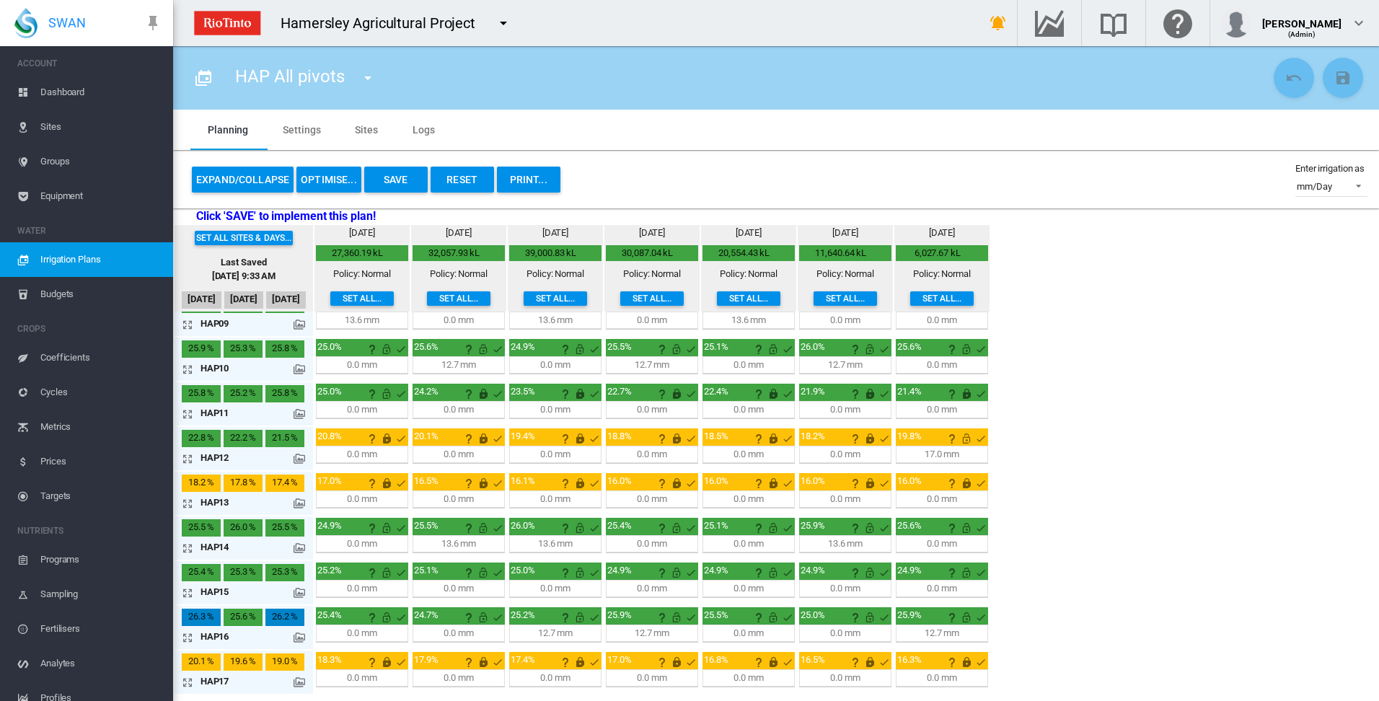
drag, startPoint x: 185, startPoint y: 456, endPoint x: 402, endPoint y: 460, distance: 216.5
click at [185, 456] on md-icon "icon-arrow-expand" at bounding box center [190, 458] width 17 height 17
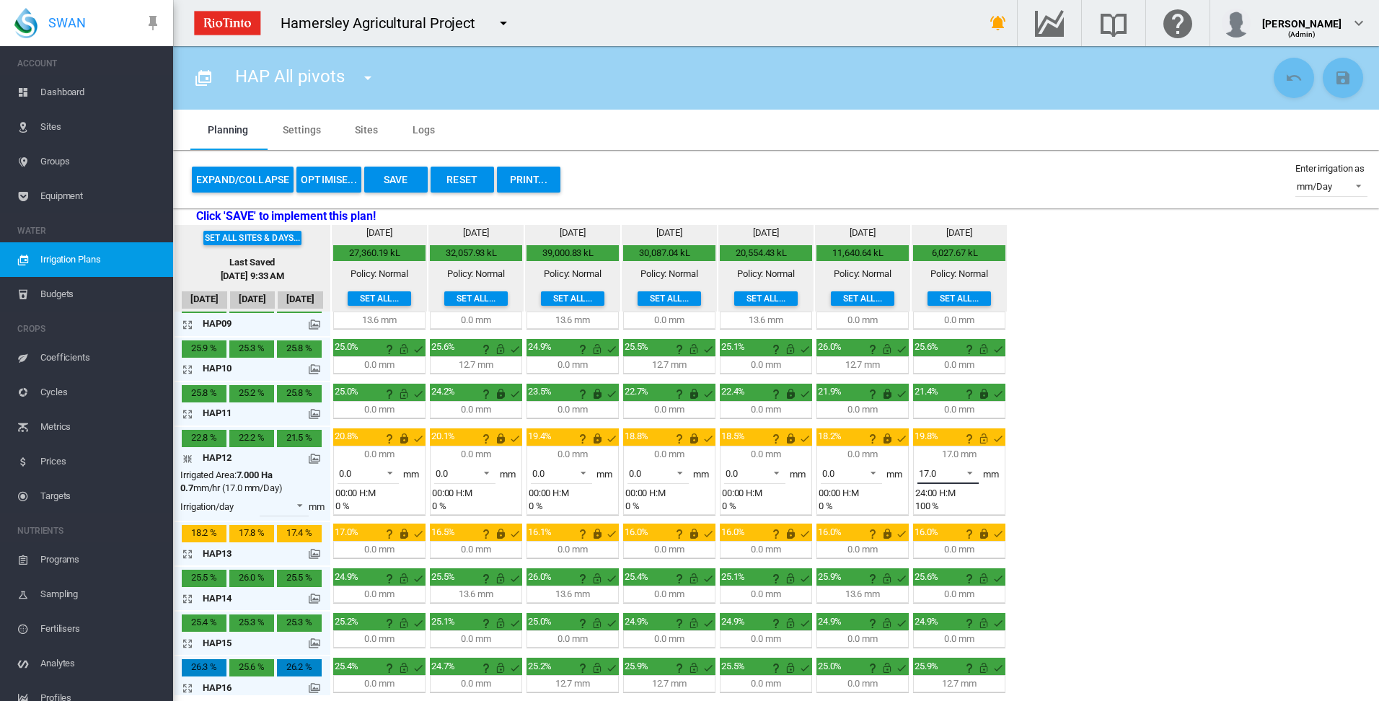
click at [970, 472] on span at bounding box center [965, 471] width 17 height 13
click at [950, 408] on md-option "0.0" at bounding box center [956, 404] width 98 height 35
click at [985, 443] on md-icon "This irrigation is unlocked and so can be amended by the optimiser. Click here …" at bounding box center [983, 438] width 17 height 17
click at [188, 460] on md-icon "icon-arrow-collapse" at bounding box center [190, 458] width 17 height 17
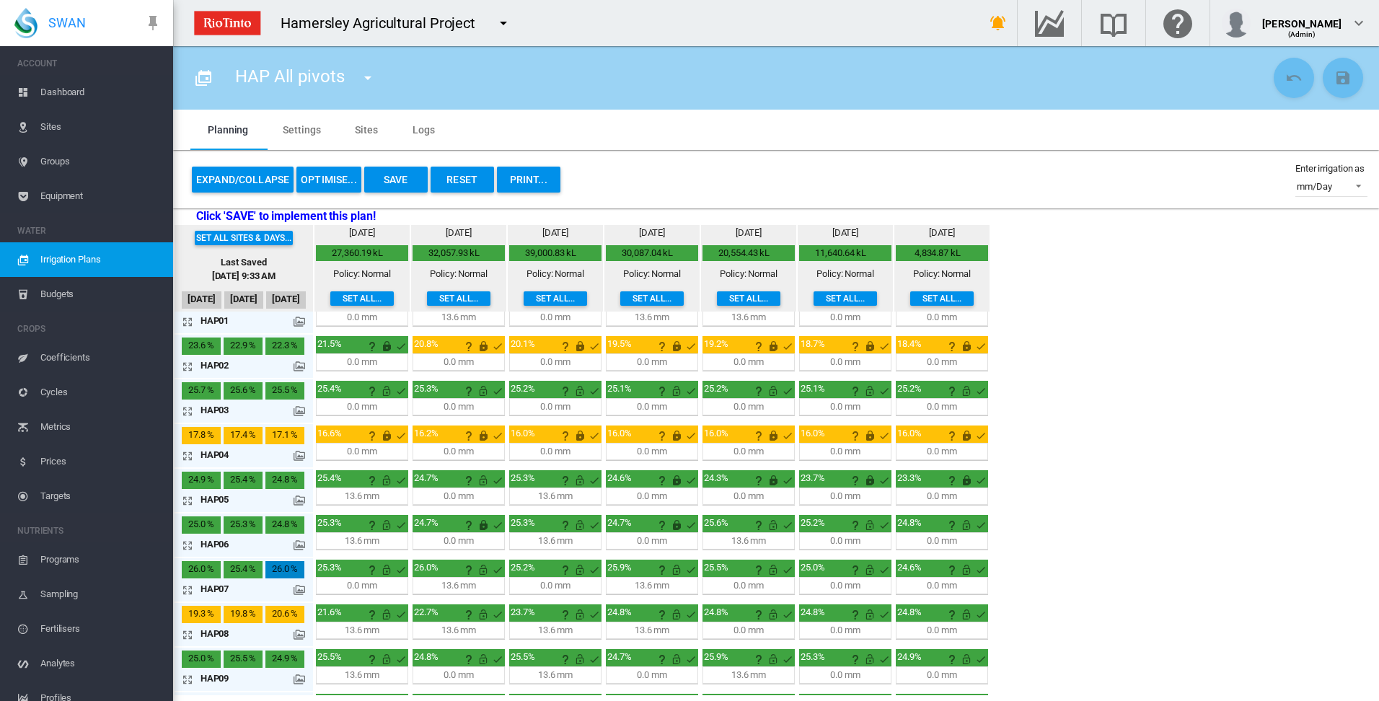
scroll to position [0, 0]
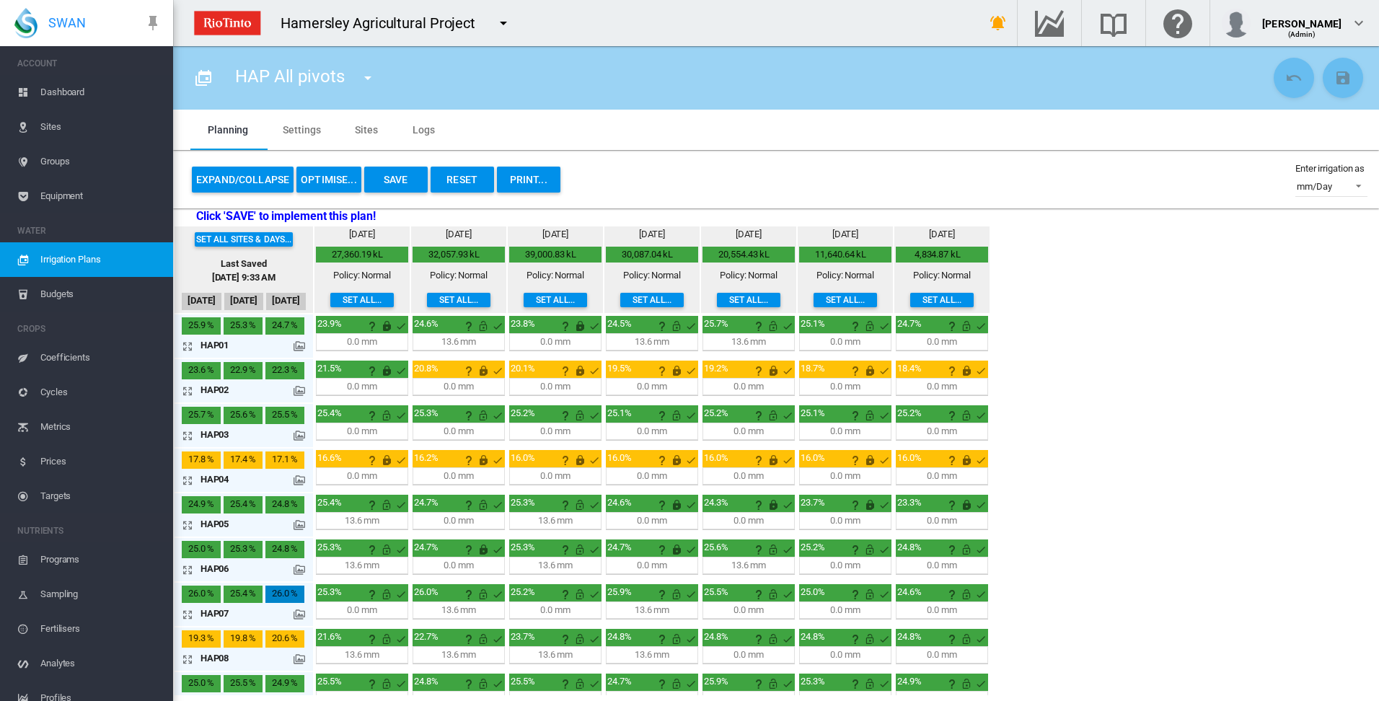
click at [190, 615] on md-icon "icon-arrow-expand" at bounding box center [190, 614] width 17 height 17
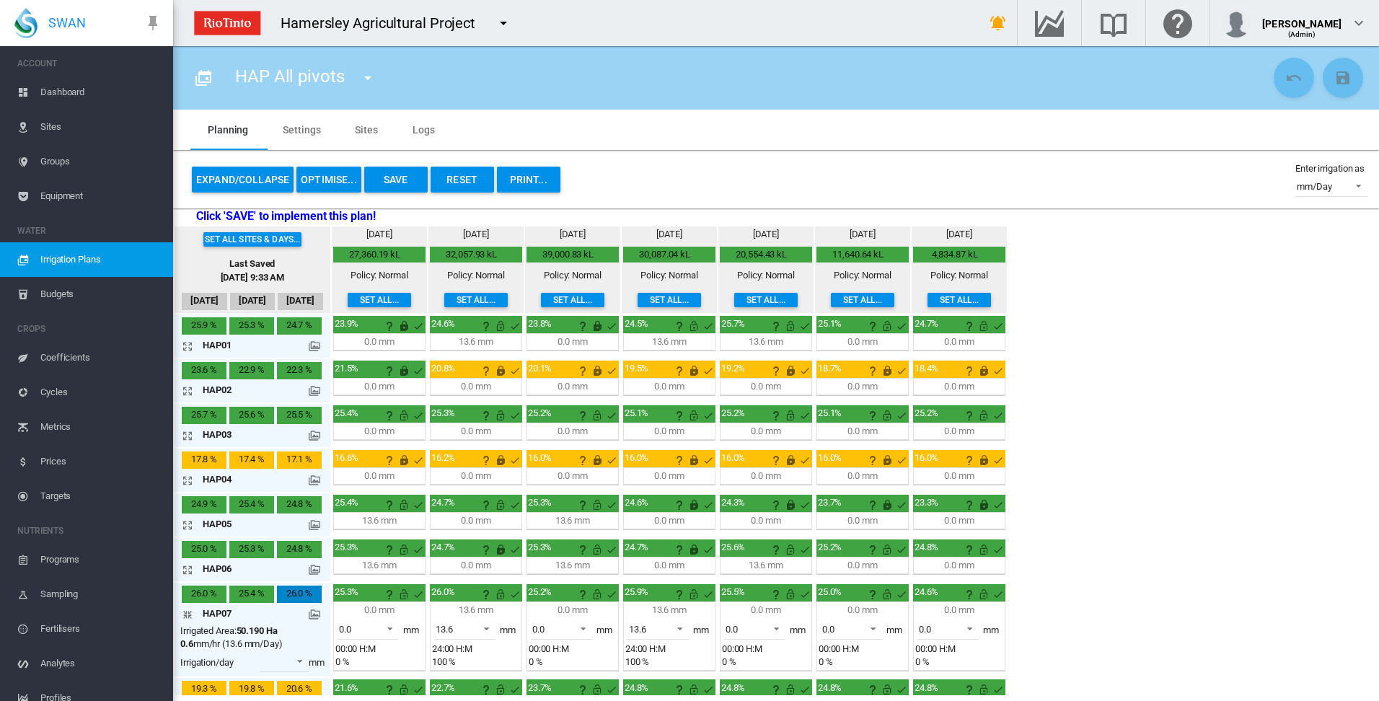
click at [186, 615] on md-icon "icon-arrow-collapse" at bounding box center [190, 614] width 17 height 17
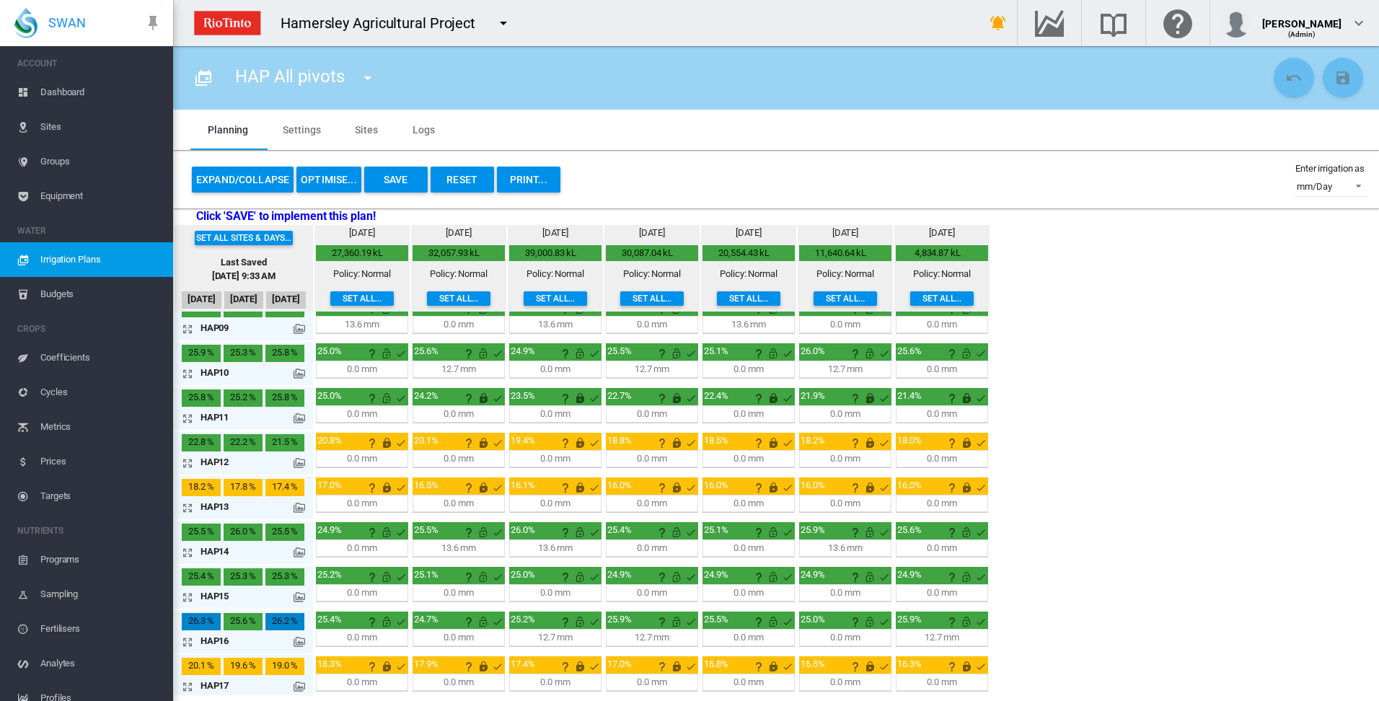
scroll to position [379, 0]
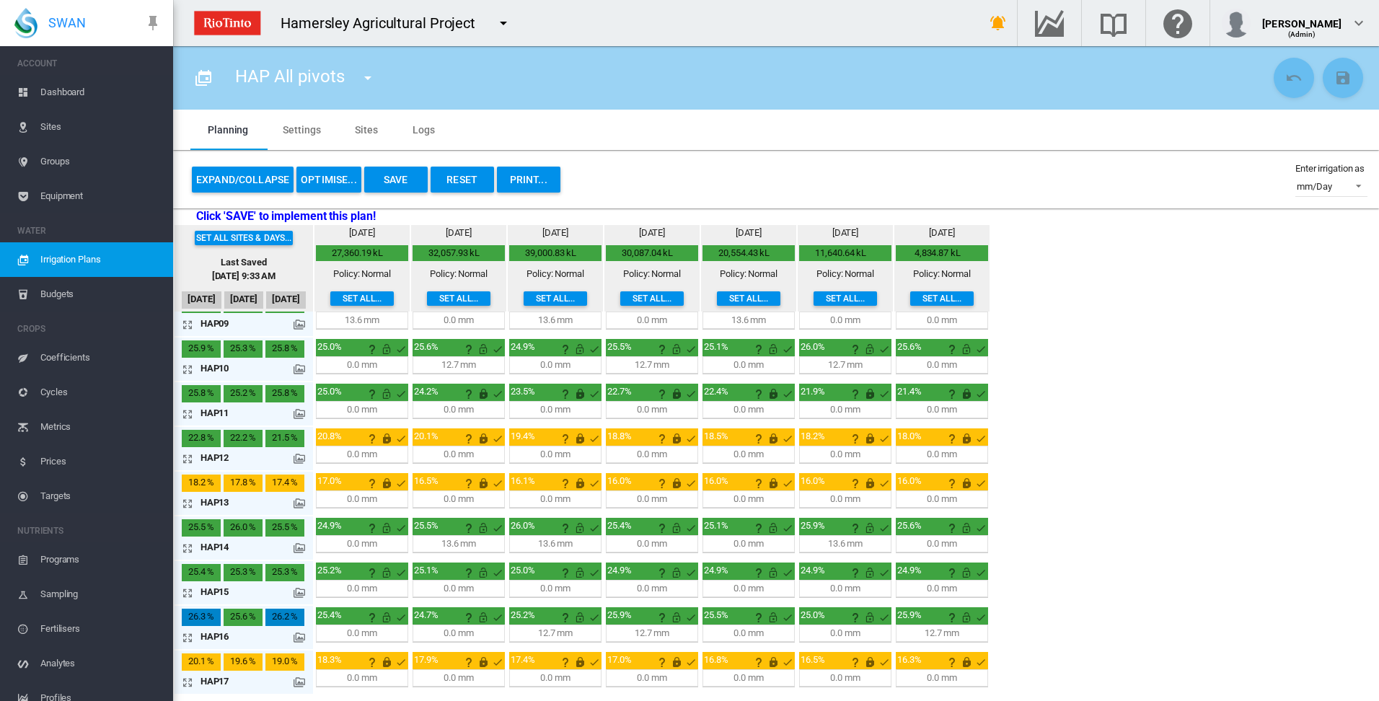
click at [186, 548] on md-icon "icon-arrow-expand" at bounding box center [190, 548] width 17 height 17
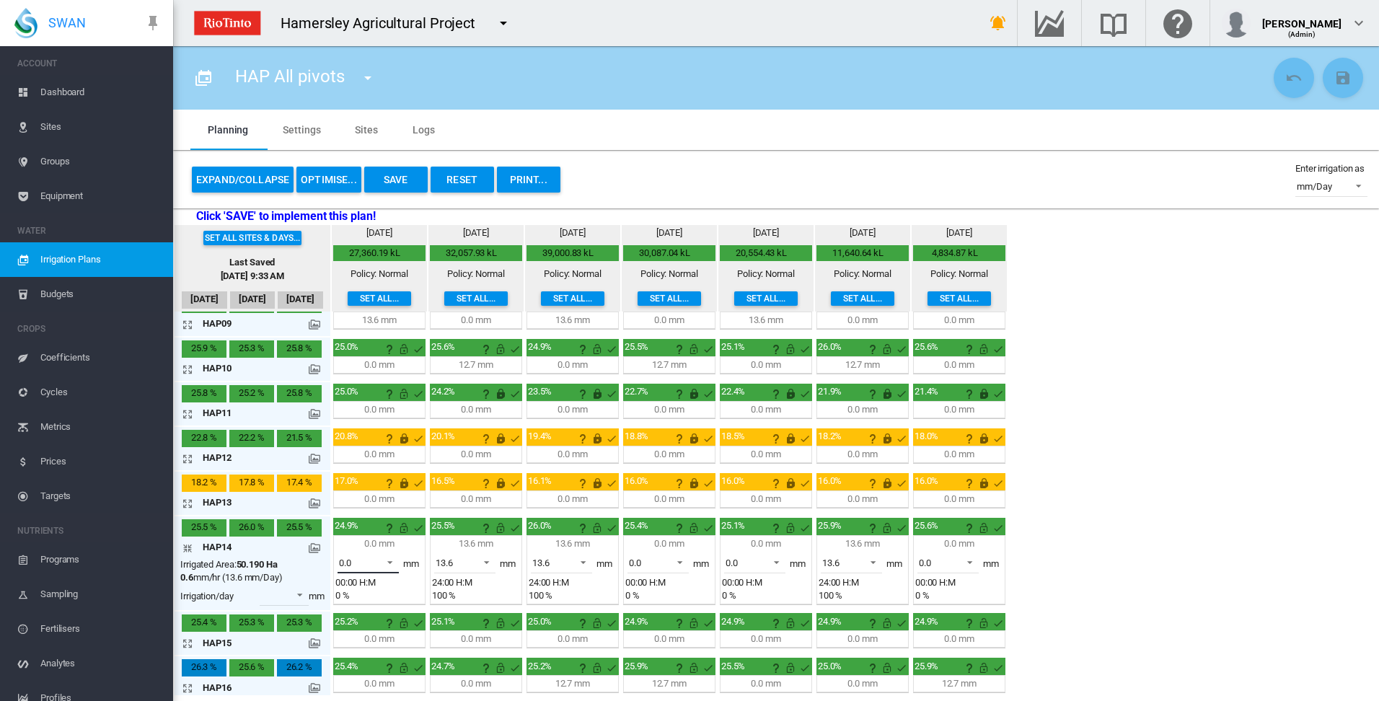
click at [390, 561] on span at bounding box center [385, 561] width 17 height 13
click at [369, 596] on md-option "13.6" at bounding box center [377, 597] width 98 height 35
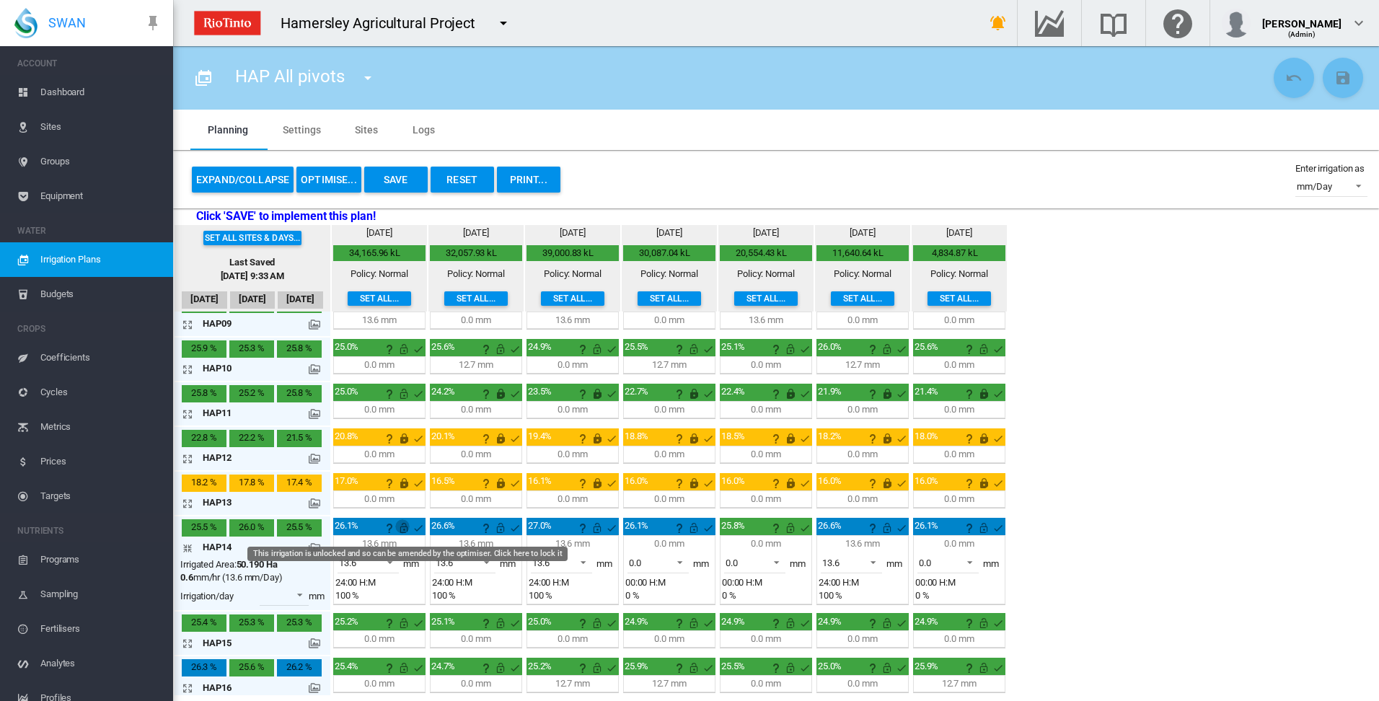
click at [402, 530] on md-icon "This irrigation is unlocked and so can be amended by the optimiser. Click here …" at bounding box center [403, 527] width 17 height 17
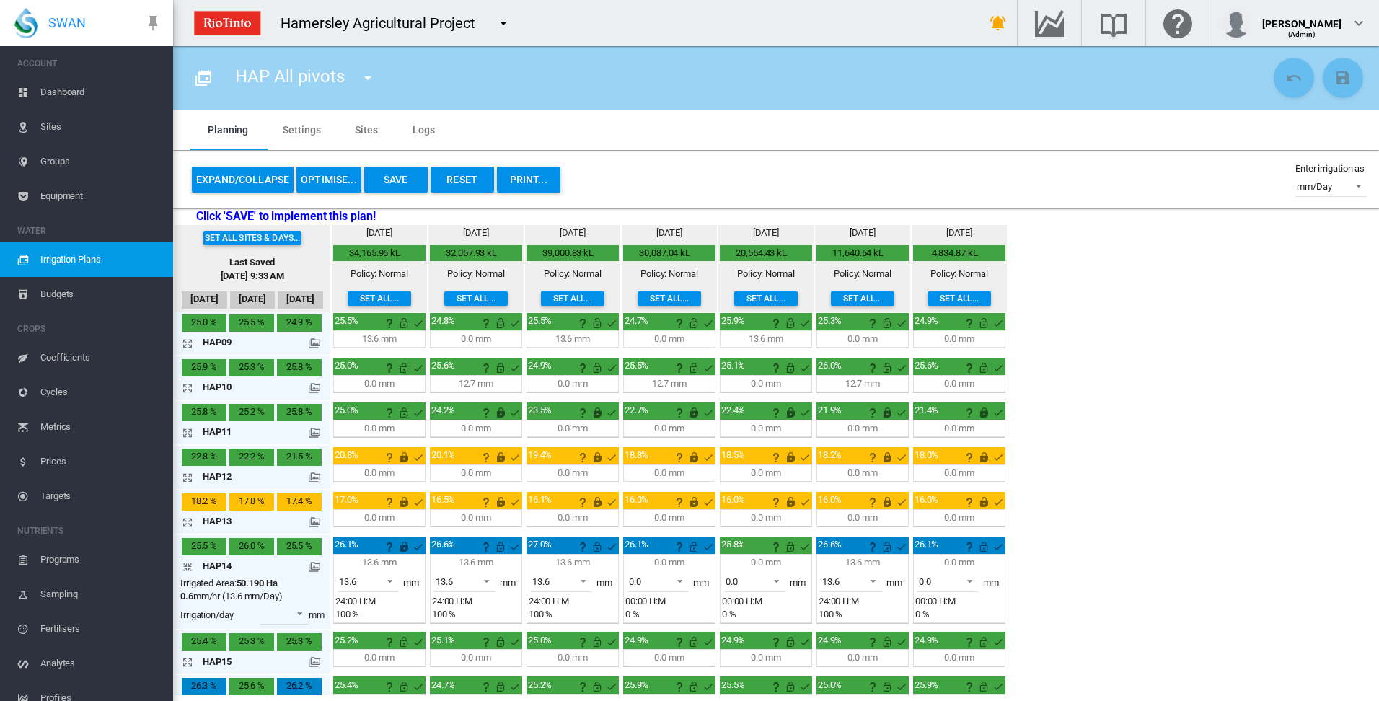
scroll to position [430, 0]
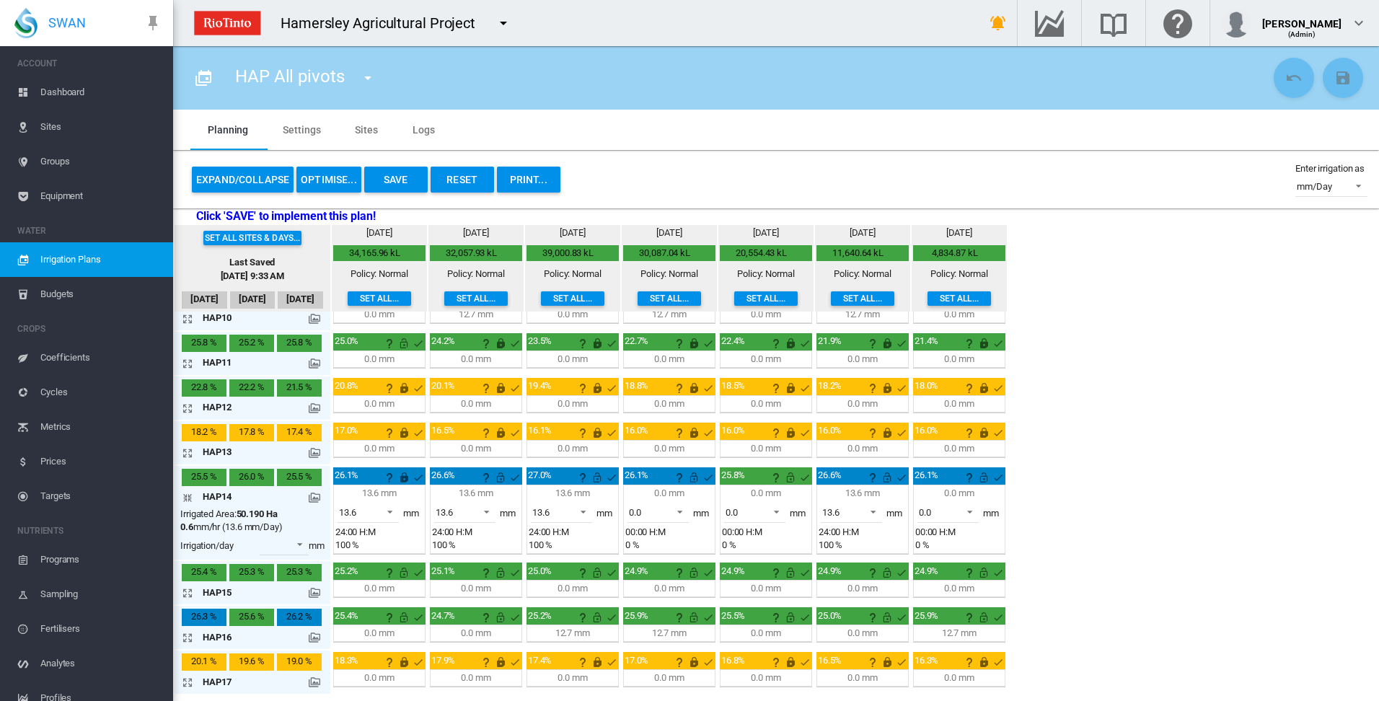
click at [187, 498] on md-icon "icon-arrow-collapse" at bounding box center [190, 497] width 17 height 17
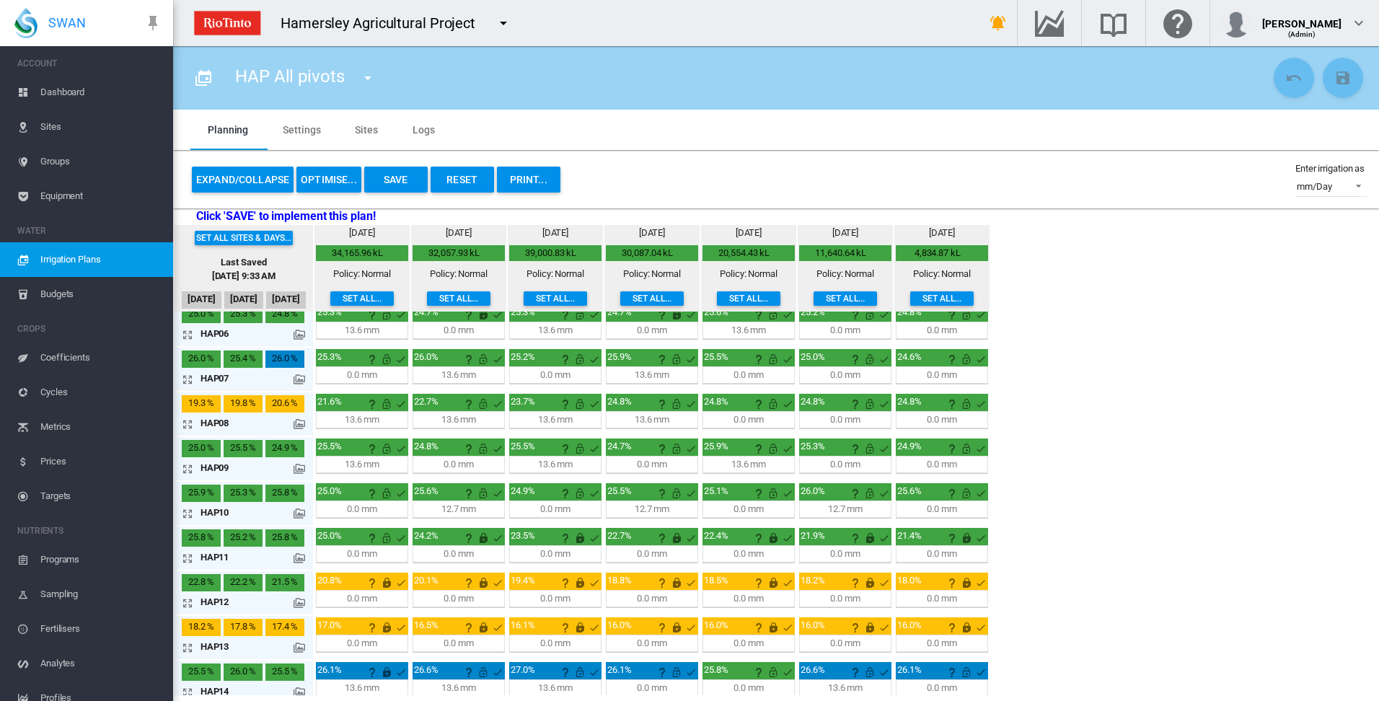
scroll to position [163, 0]
